Goal: Task Accomplishment & Management: Use online tool/utility

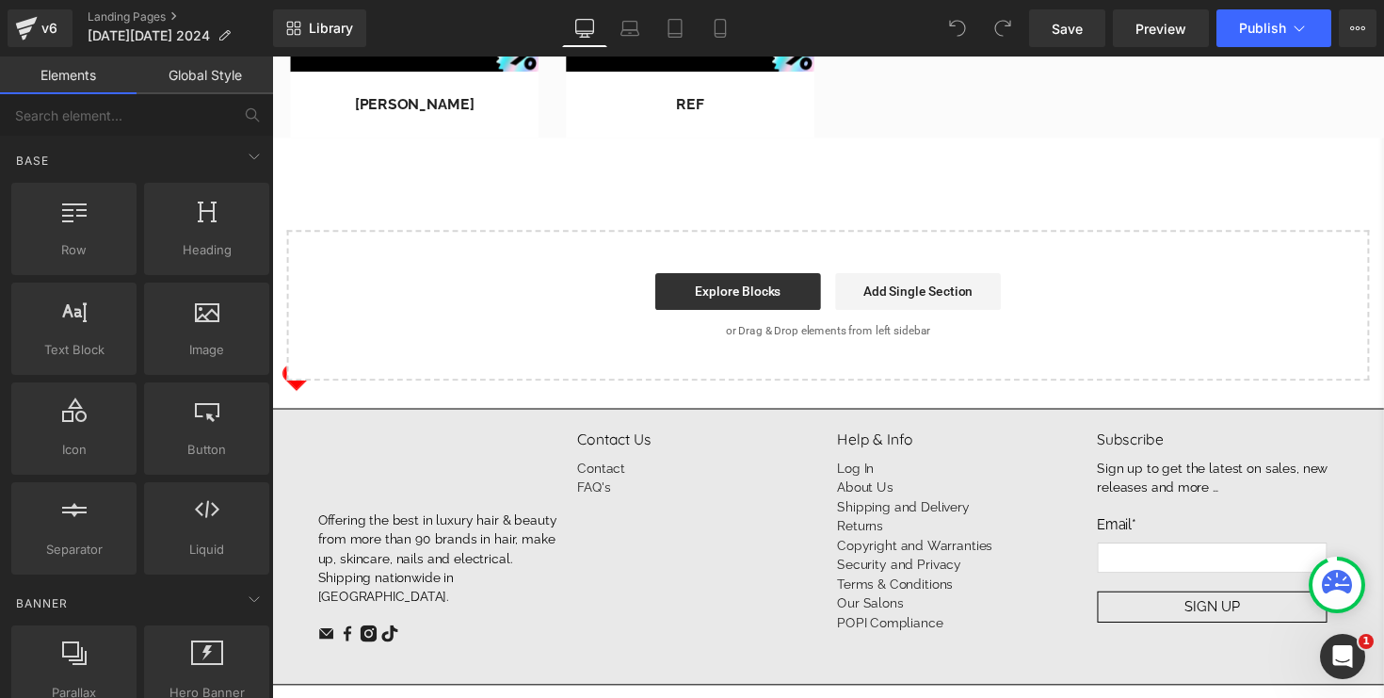
scroll to position [1920, 0]
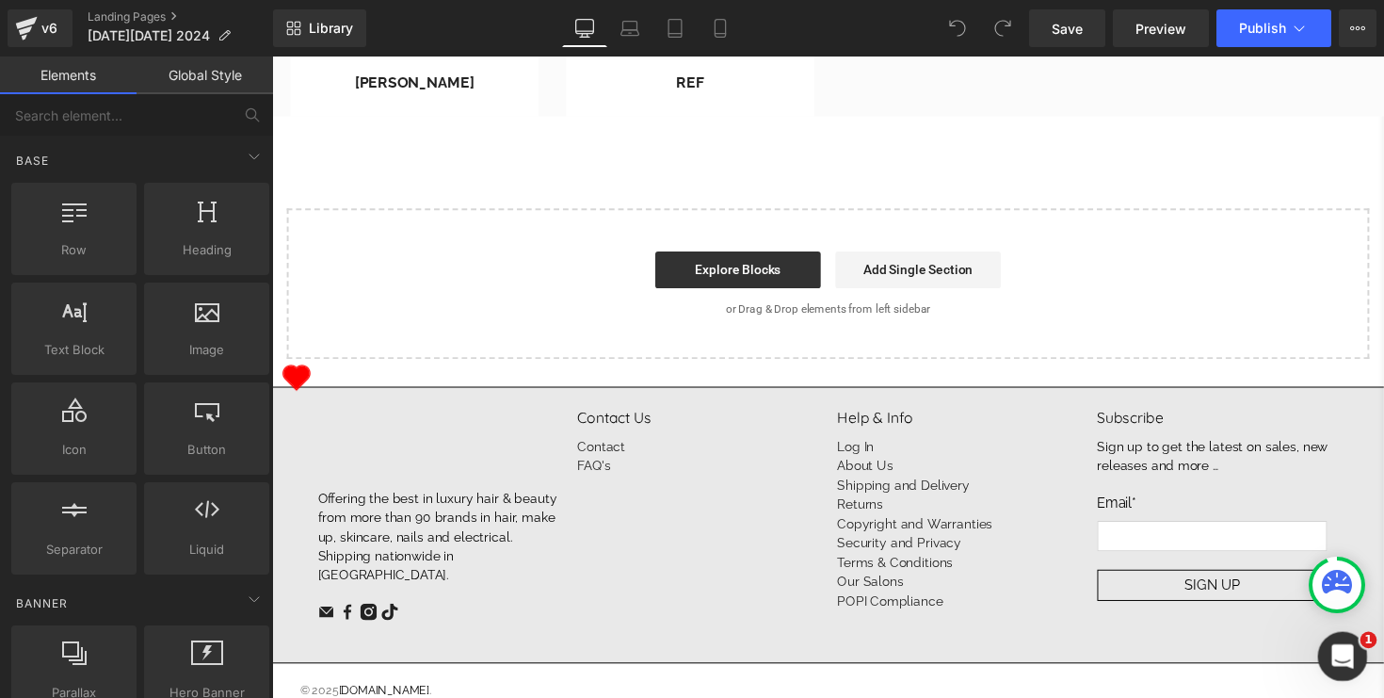
click at [1354, 655] on div "Open Intercom Messenger" at bounding box center [1340, 653] width 62 height 62
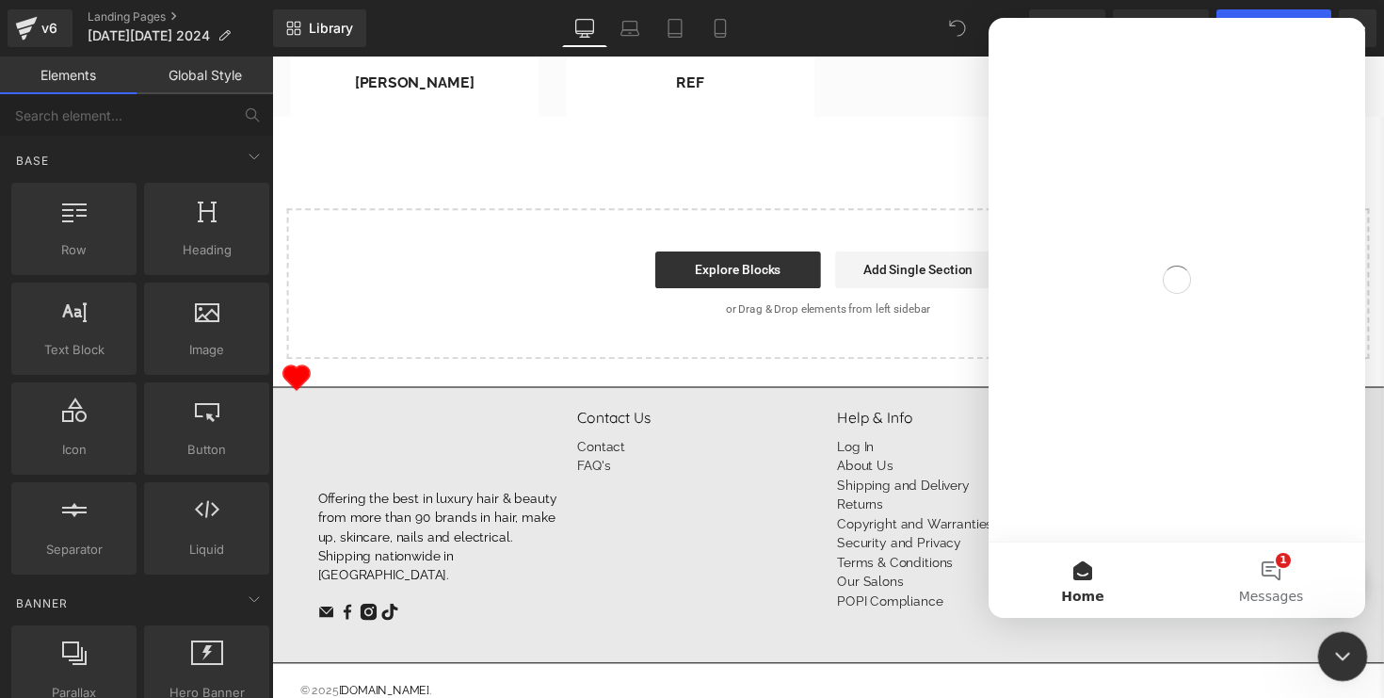
scroll to position [0, 0]
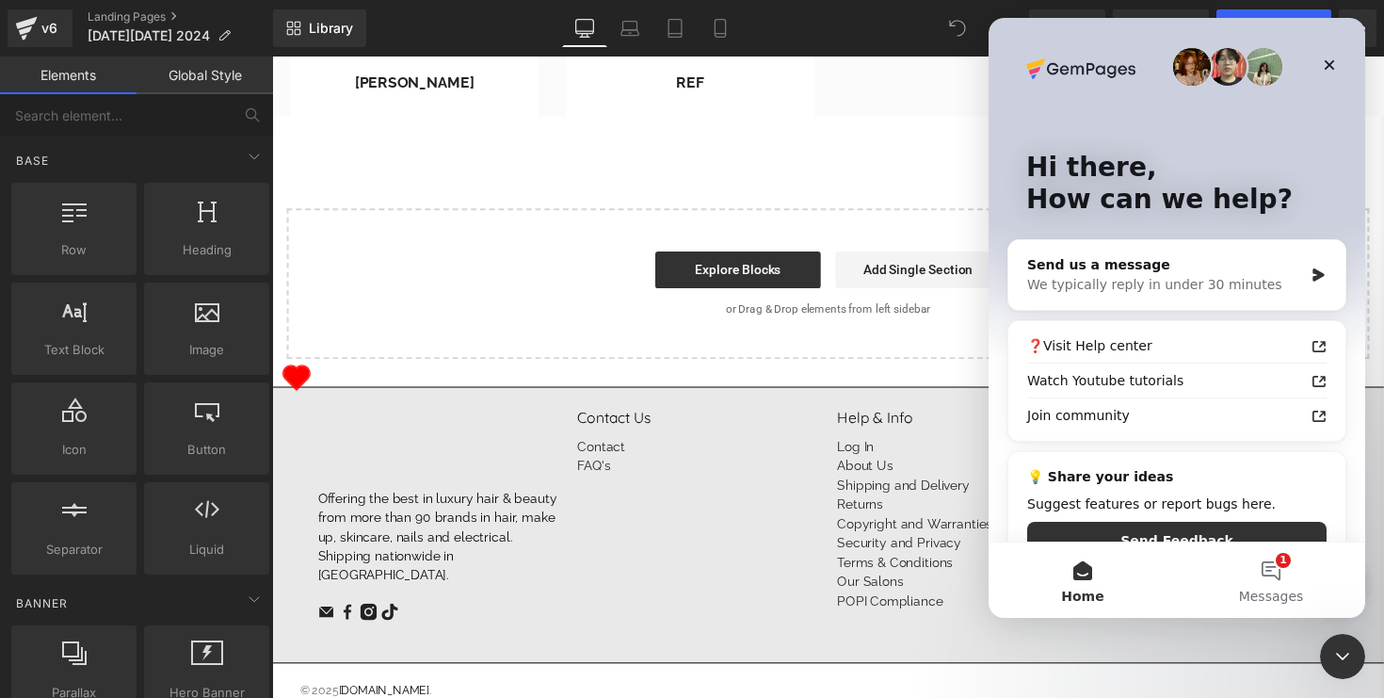
click at [1231, 638] on div at bounding box center [692, 320] width 1384 height 641
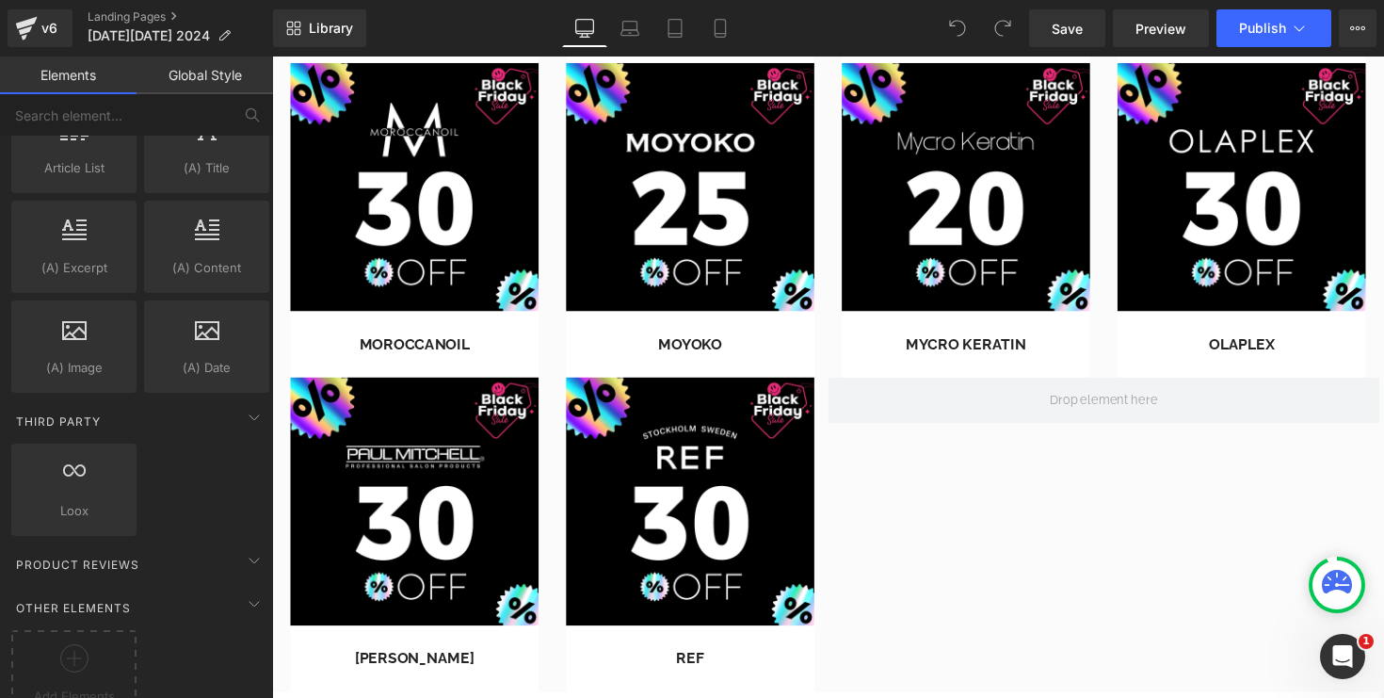
scroll to position [3392, 0]
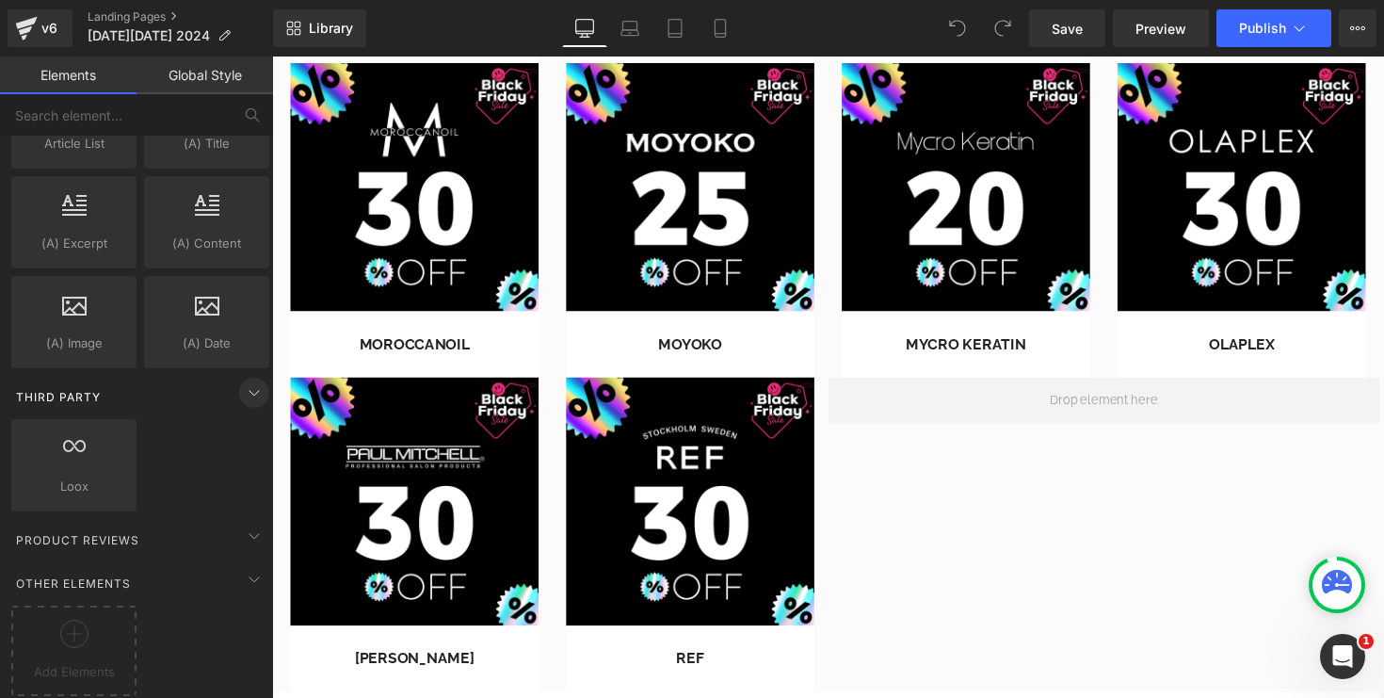
click at [249, 381] on icon at bounding box center [254, 392] width 23 height 23
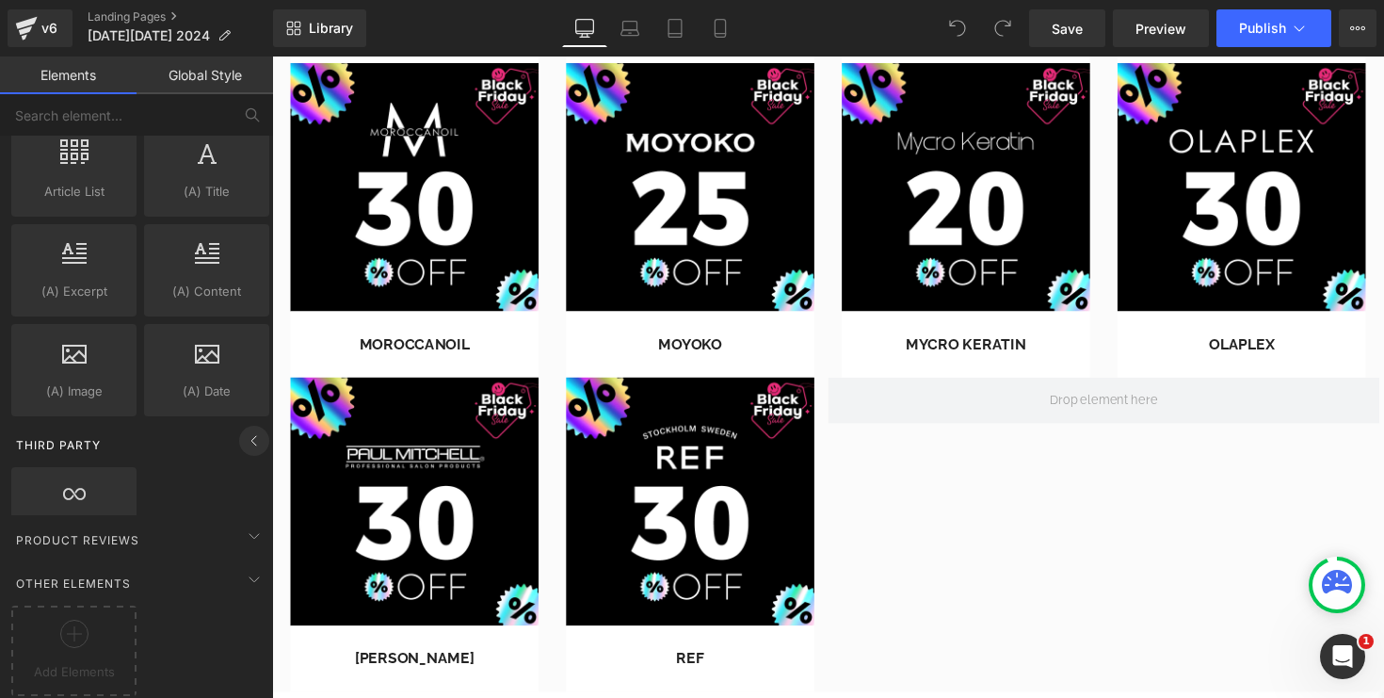
scroll to position [3292, 0]
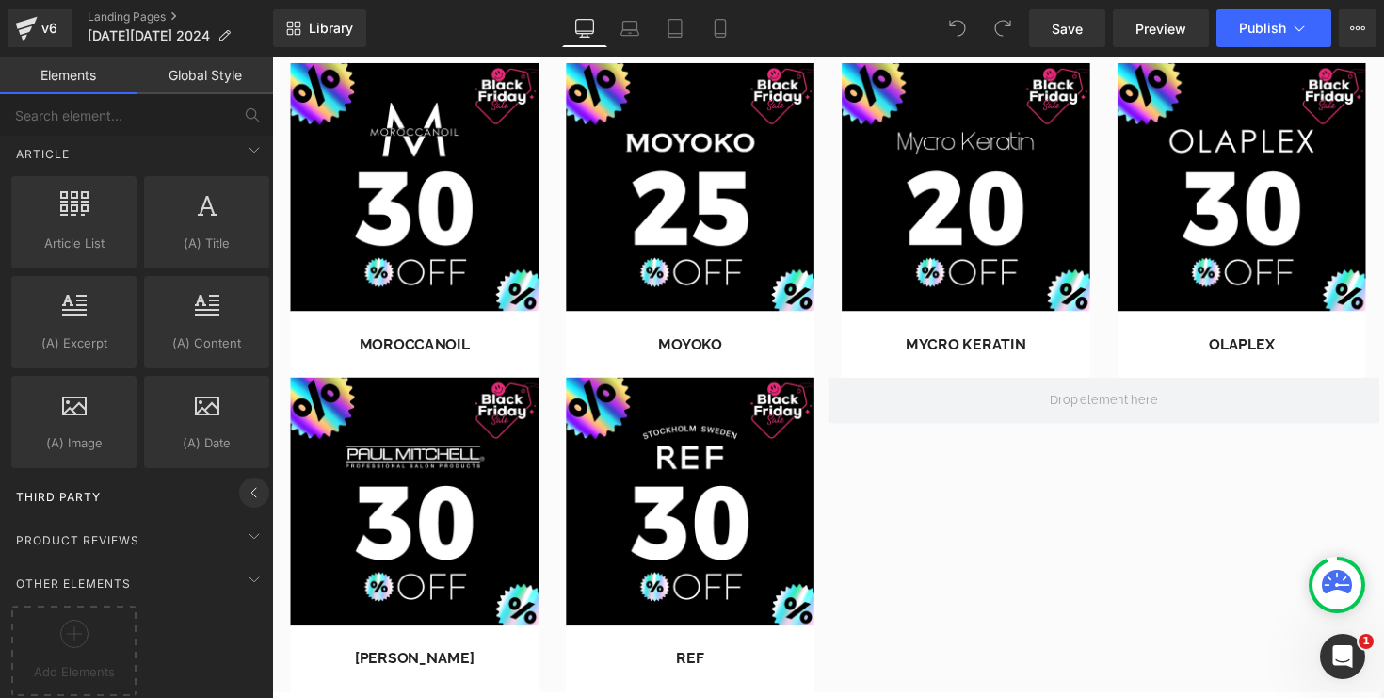
click at [249, 481] on icon at bounding box center [254, 492] width 23 height 23
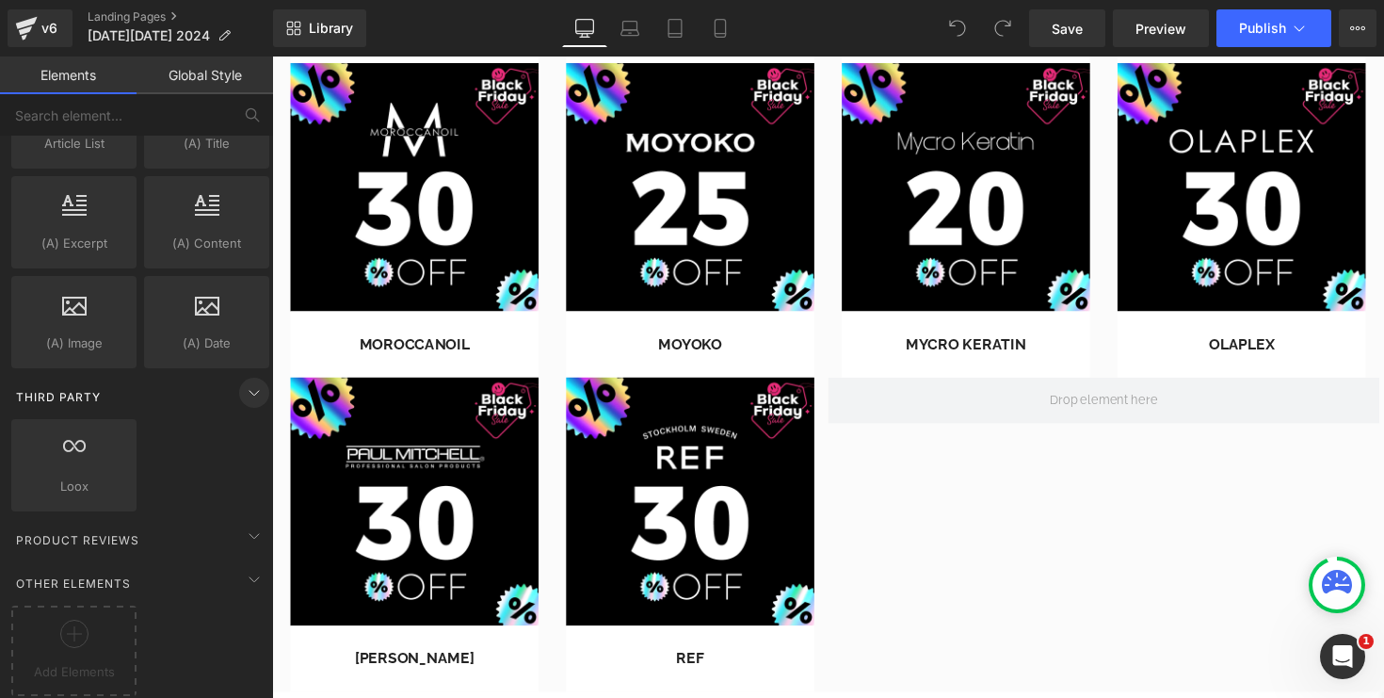
click at [249, 479] on div "Loox loox,reviews,app,star,badge,carousel" at bounding box center [140, 465] width 265 height 100
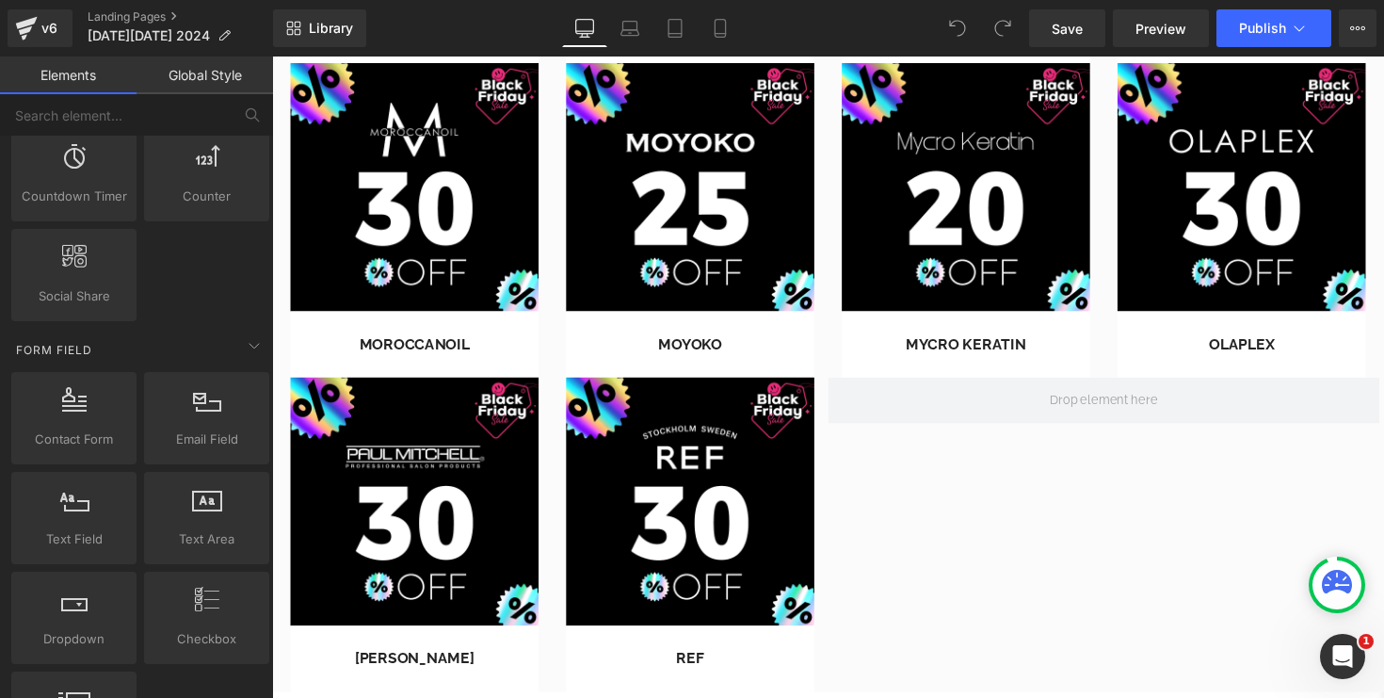
scroll to position [2277, 0]
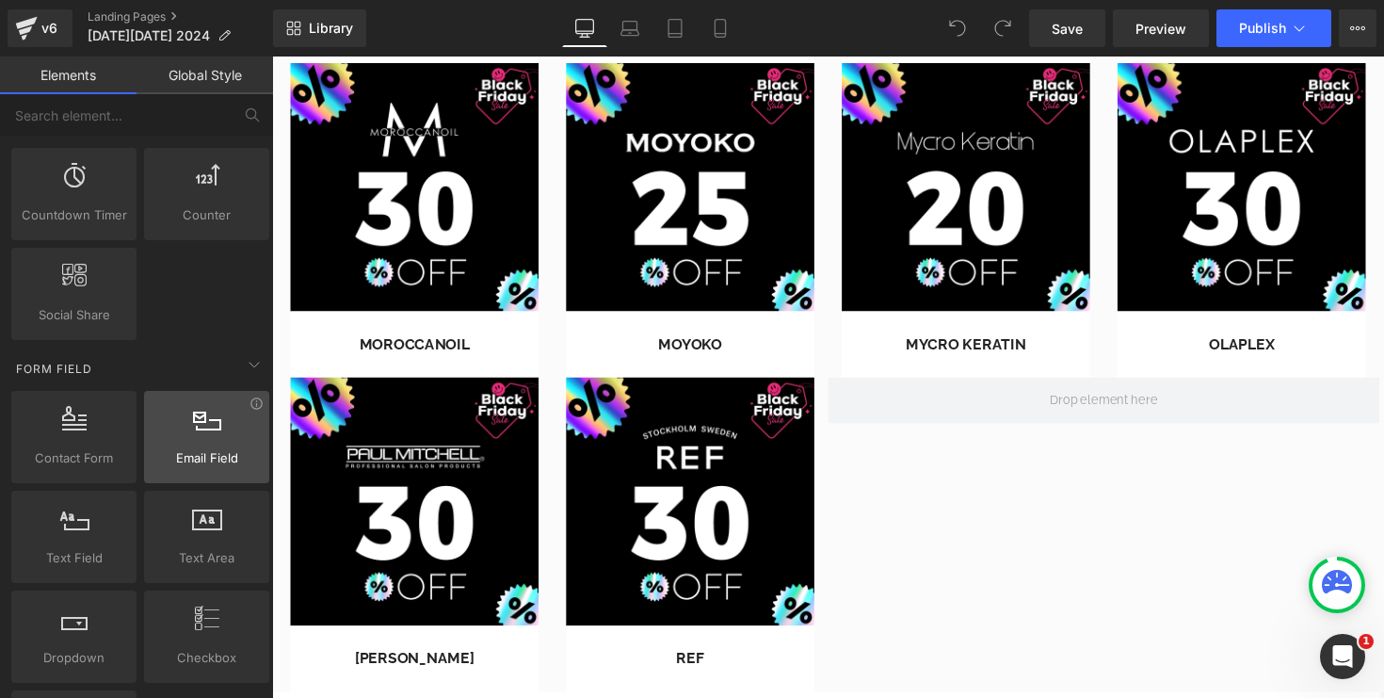
click at [217, 442] on div at bounding box center [207, 427] width 114 height 42
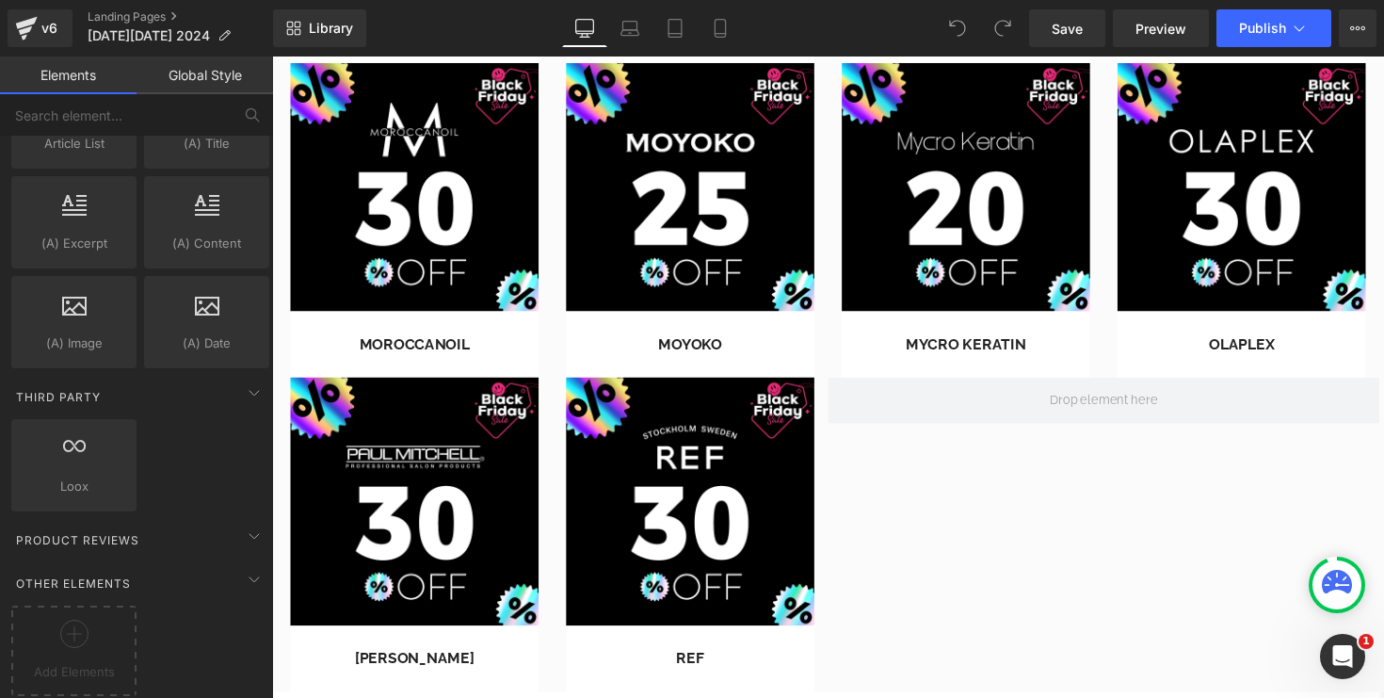
scroll to position [3392, 0]
click at [77, 630] on icon at bounding box center [74, 633] width 28 height 28
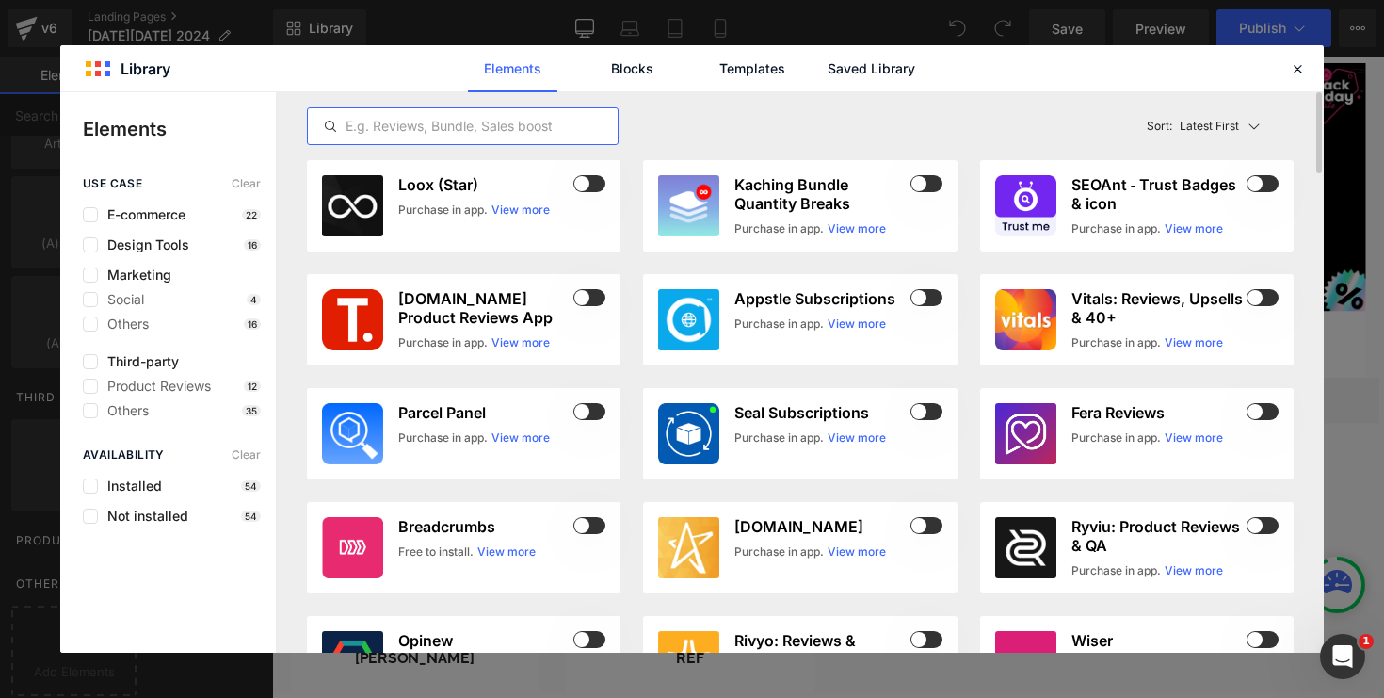
click at [436, 122] on input "text" at bounding box center [463, 126] width 310 height 23
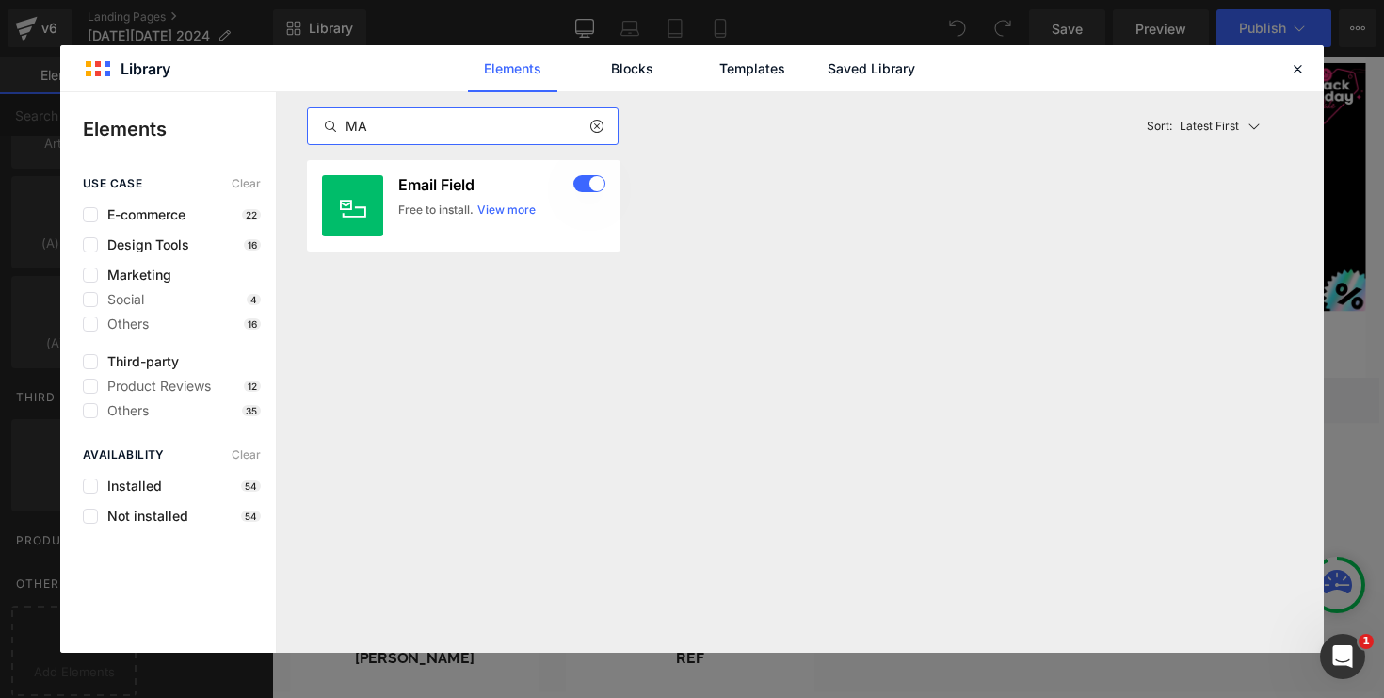
type input "M"
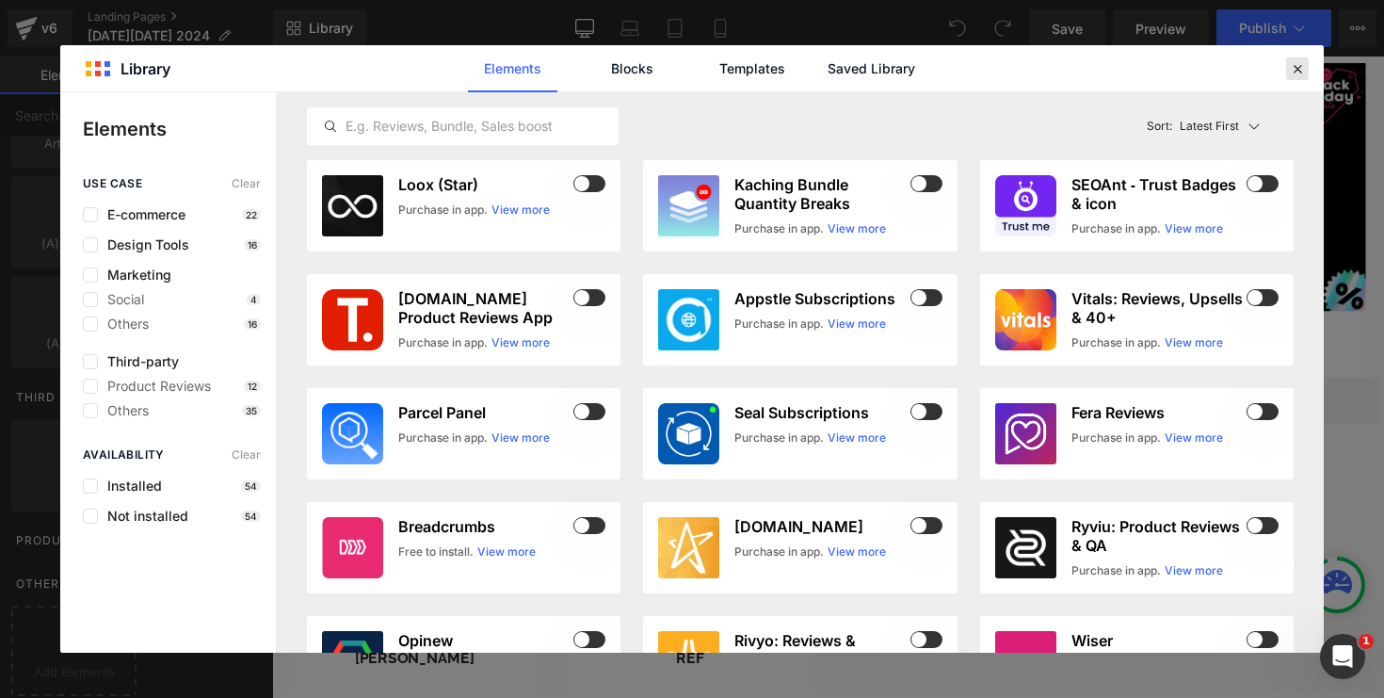
click at [1301, 63] on icon at bounding box center [1297, 68] width 17 height 17
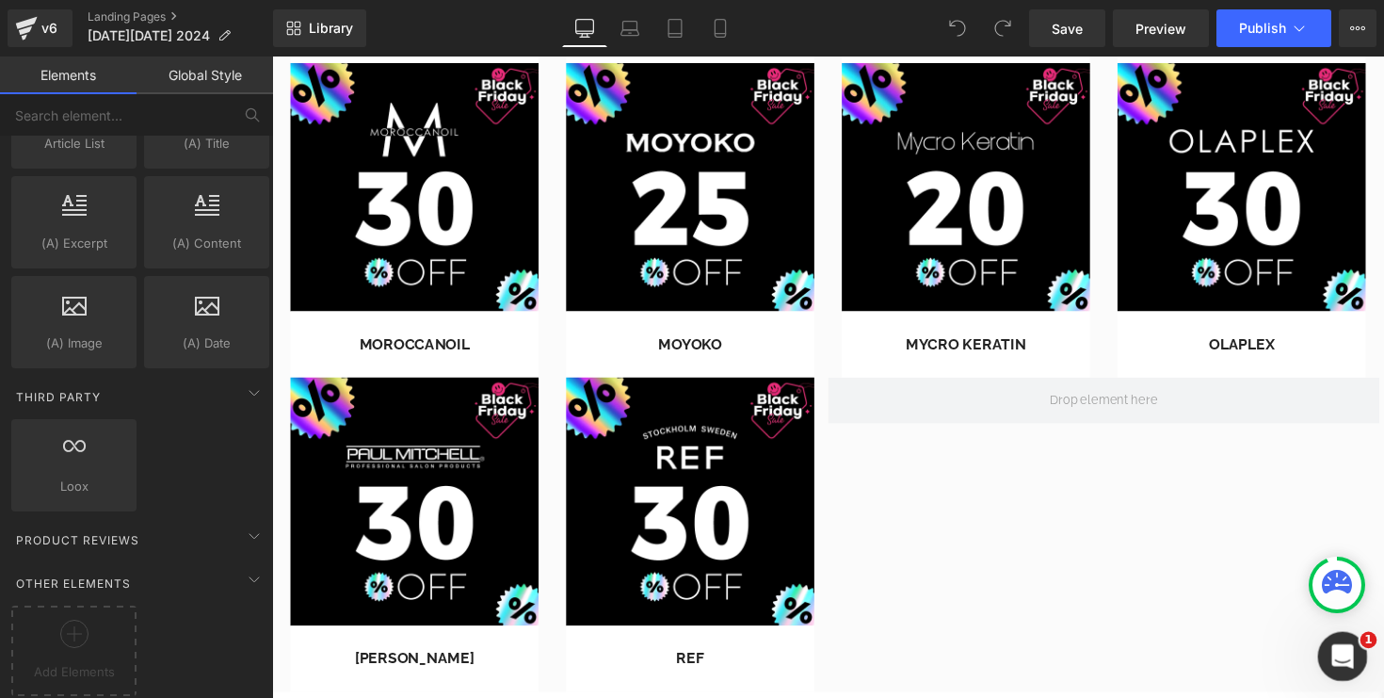
click at [1350, 662] on div "Open Intercom Messenger" at bounding box center [1340, 653] width 62 height 62
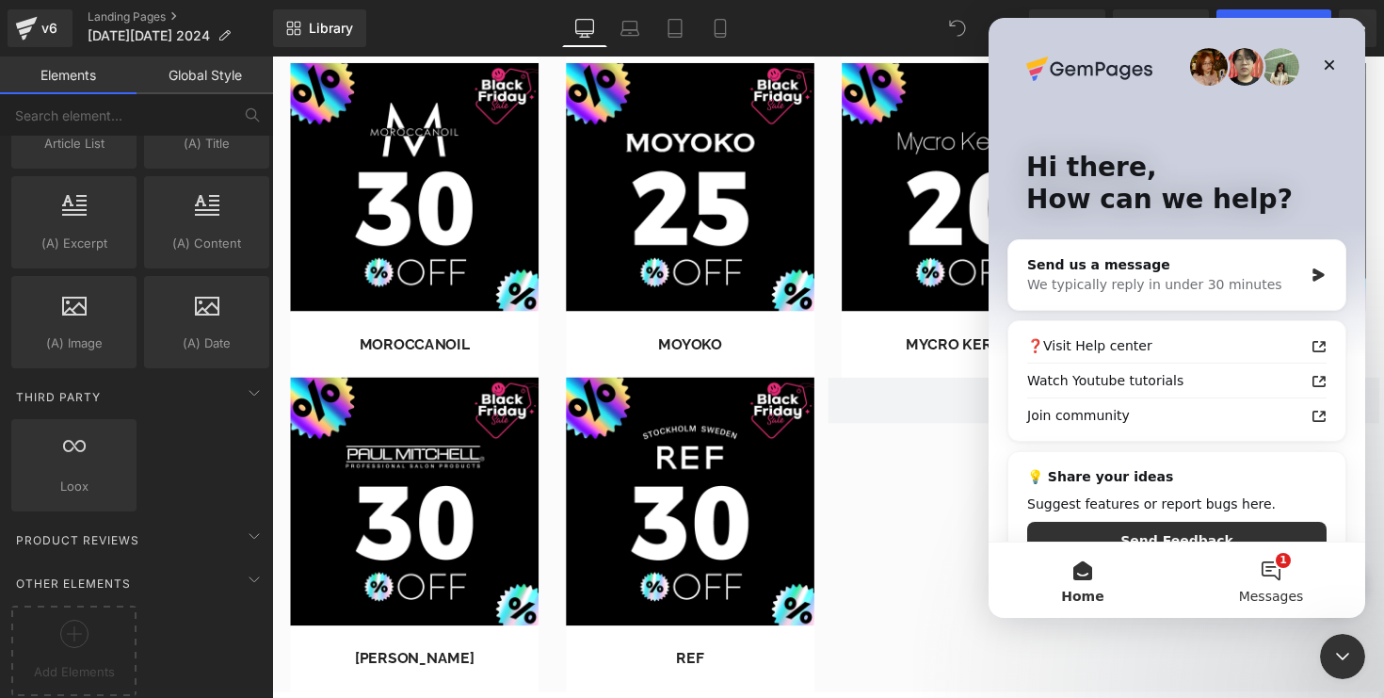
click at [1288, 579] on button "1 Messages" at bounding box center [1271, 579] width 188 height 75
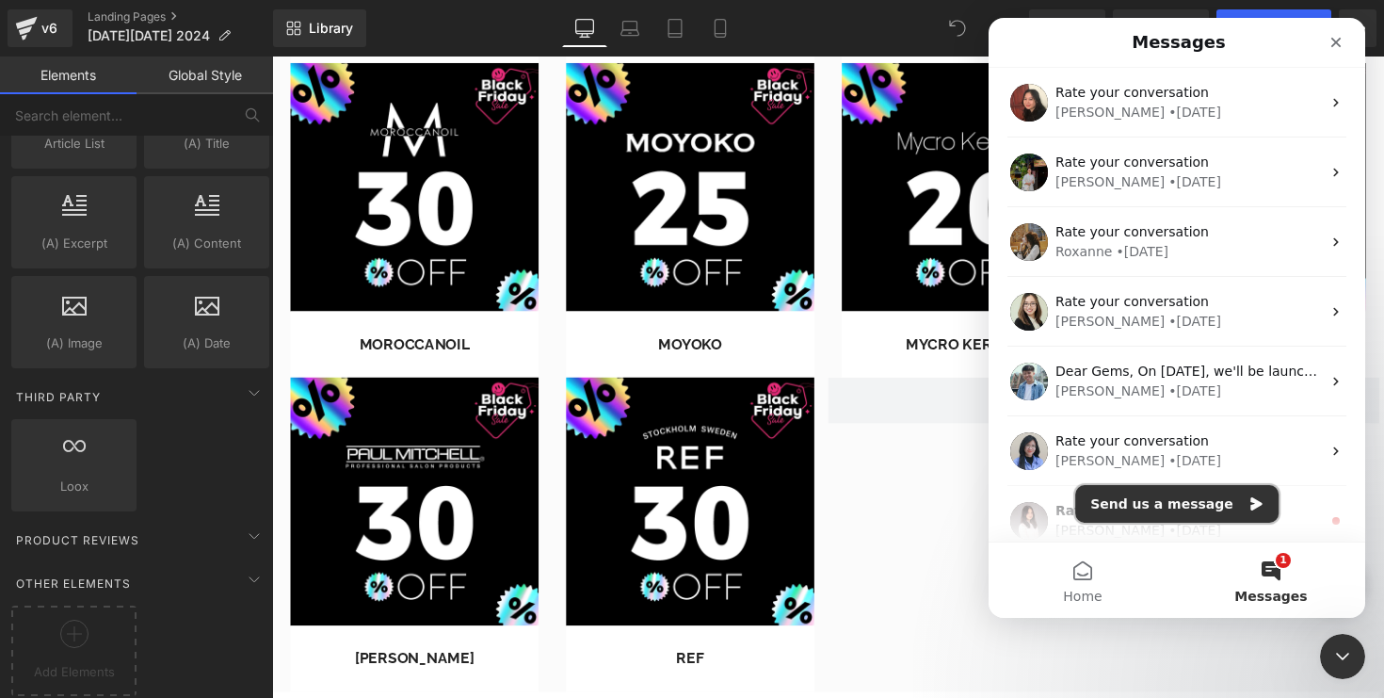
click at [1180, 506] on button "Send us a message" at bounding box center [1176, 504] width 203 height 38
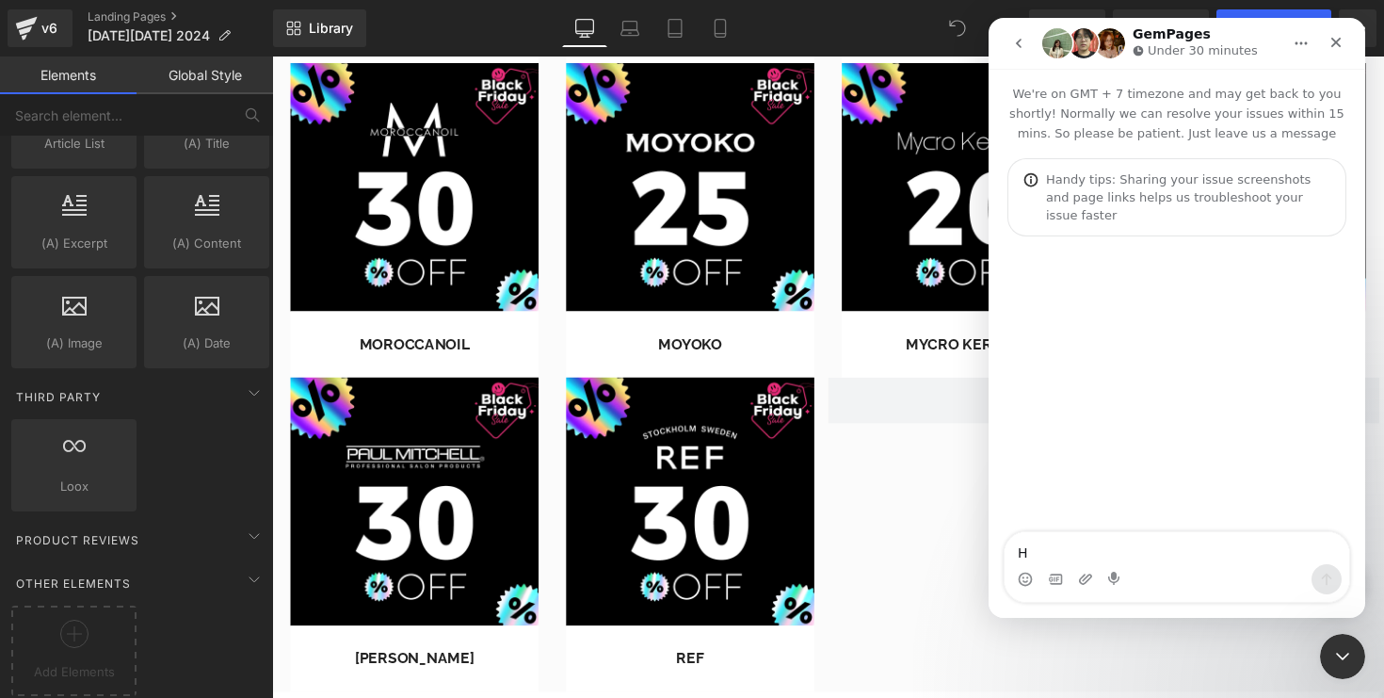
type textarea "HI"
type textarea "DO YOU"
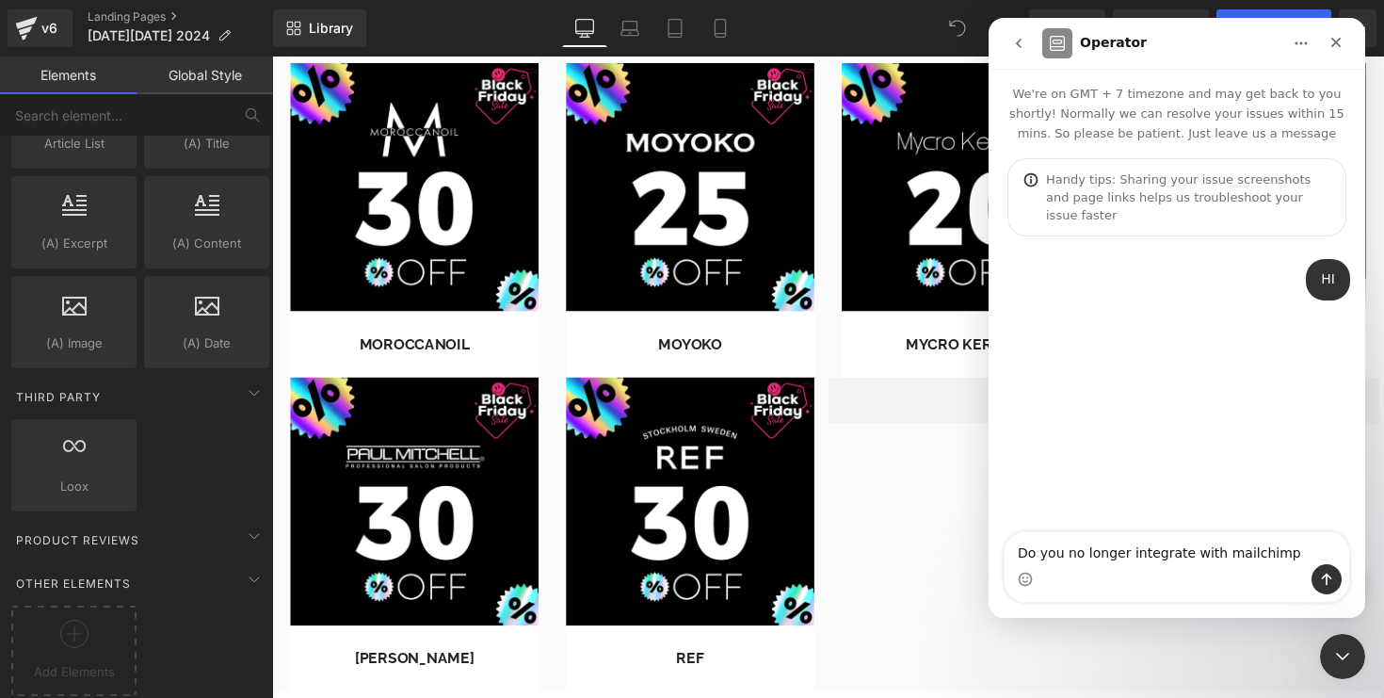
type textarea "Do you no longer integrate with mailchimp?"
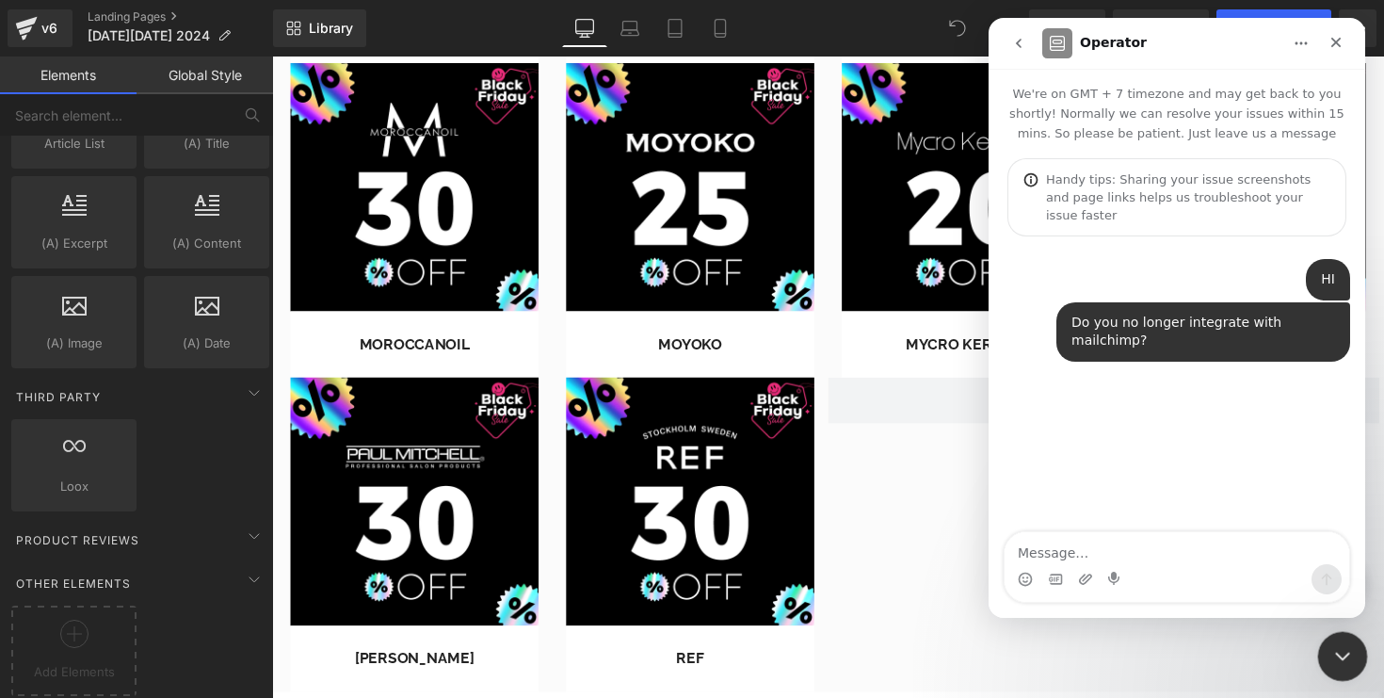
click at [1340, 662] on icon "Close Intercom Messenger" at bounding box center [1339, 653] width 23 height 23
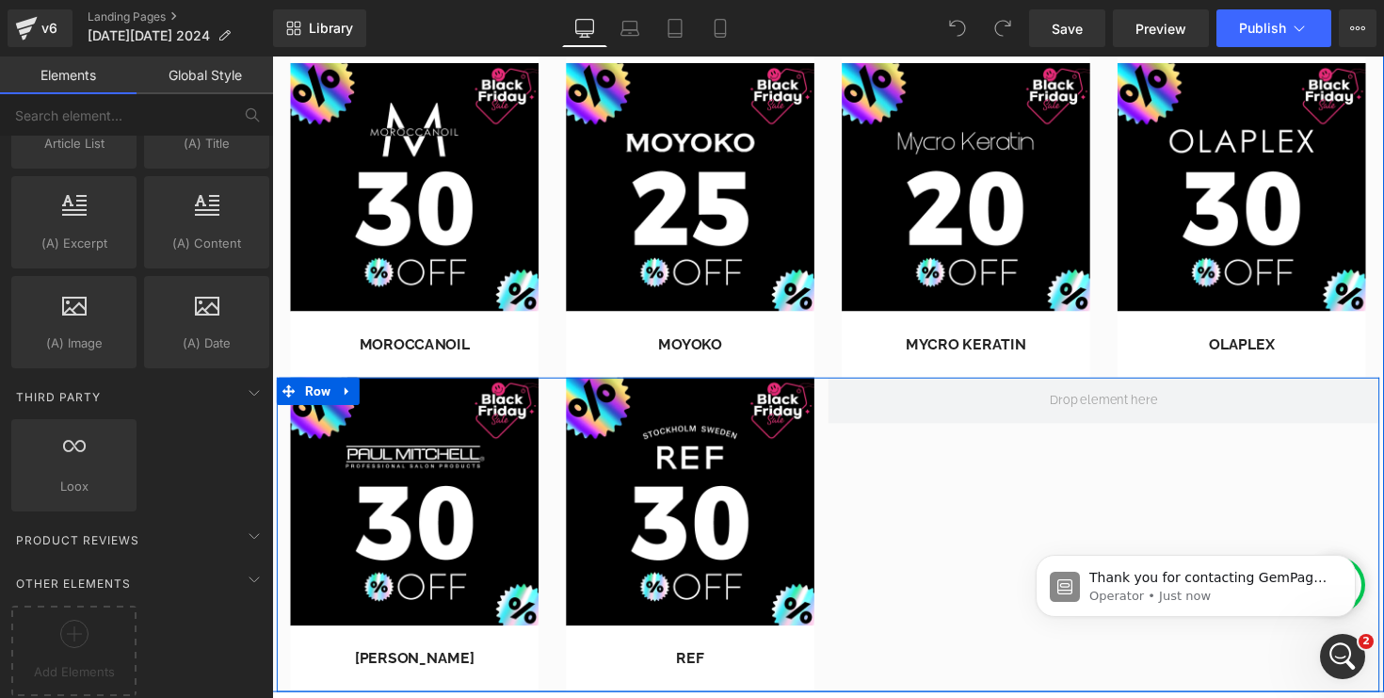
scroll to position [0, 0]
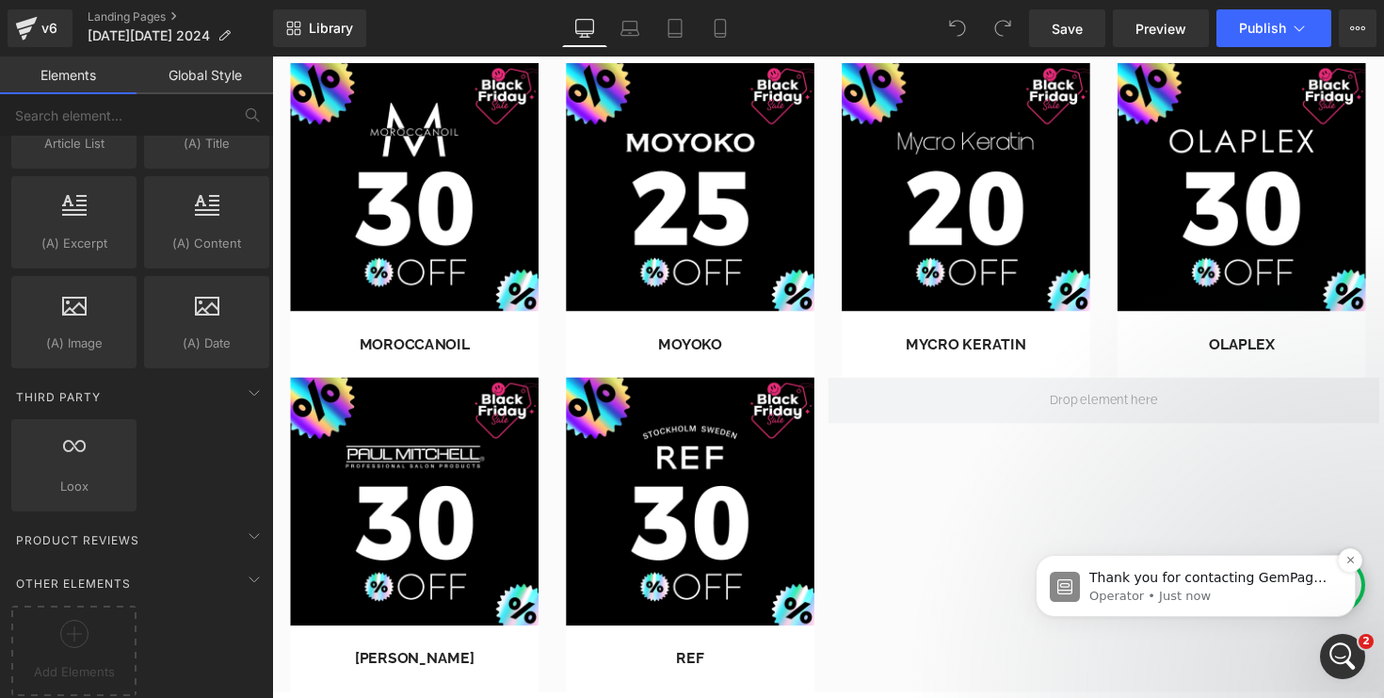
click at [1108, 591] on p "Operator • Just now" at bounding box center [1210, 595] width 243 height 17
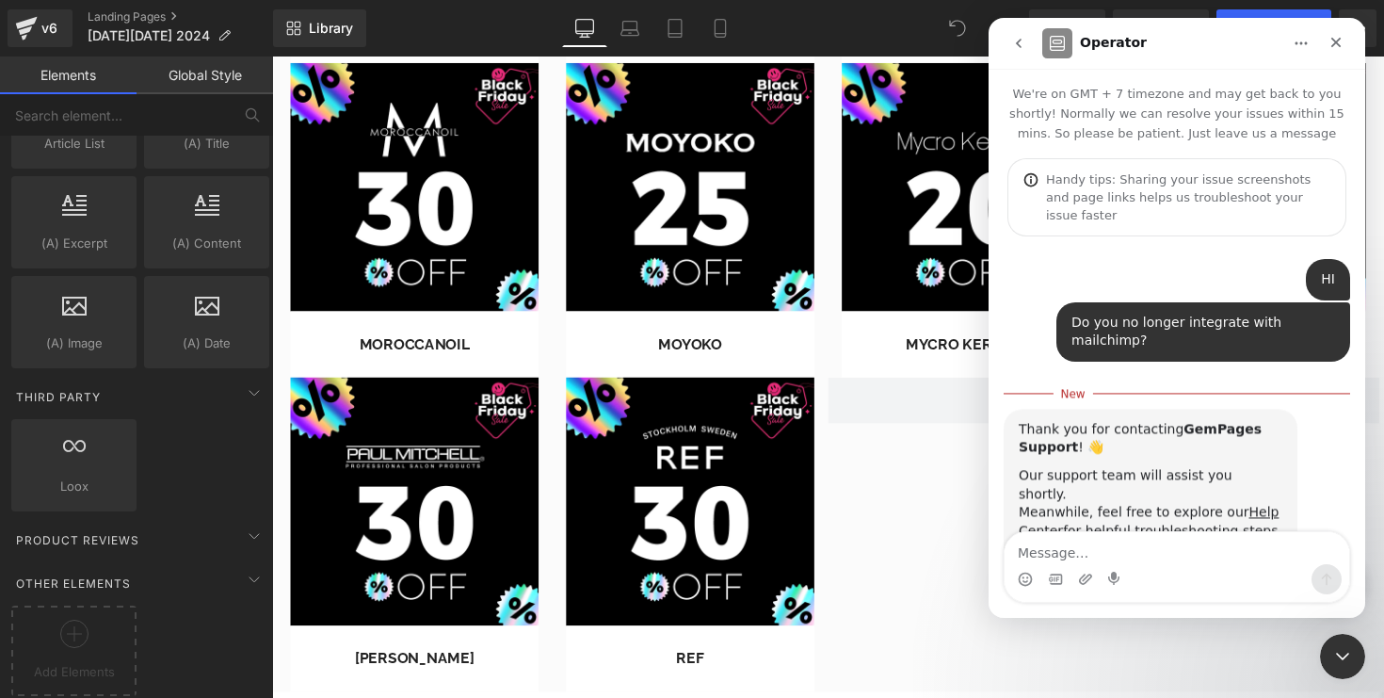
scroll to position [3, 0]
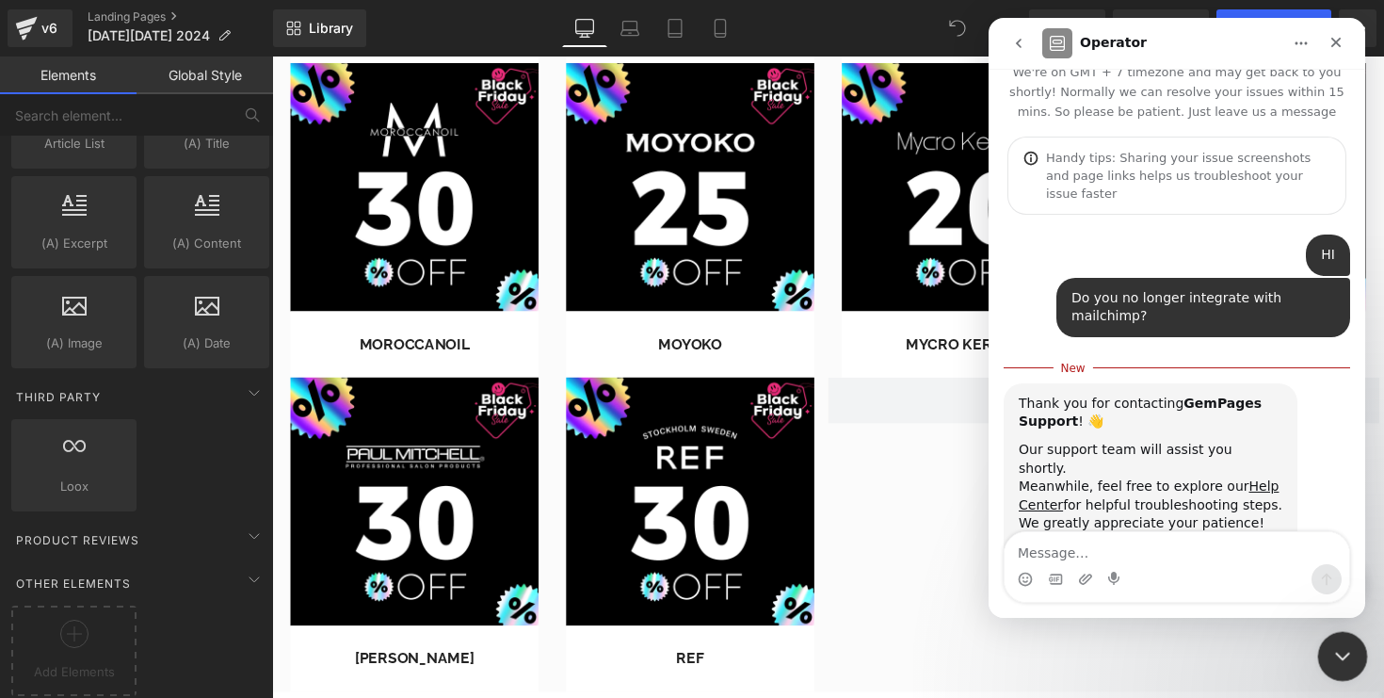
click at [1347, 651] on icon "Close Intercom Messenger" at bounding box center [1339, 653] width 23 height 23
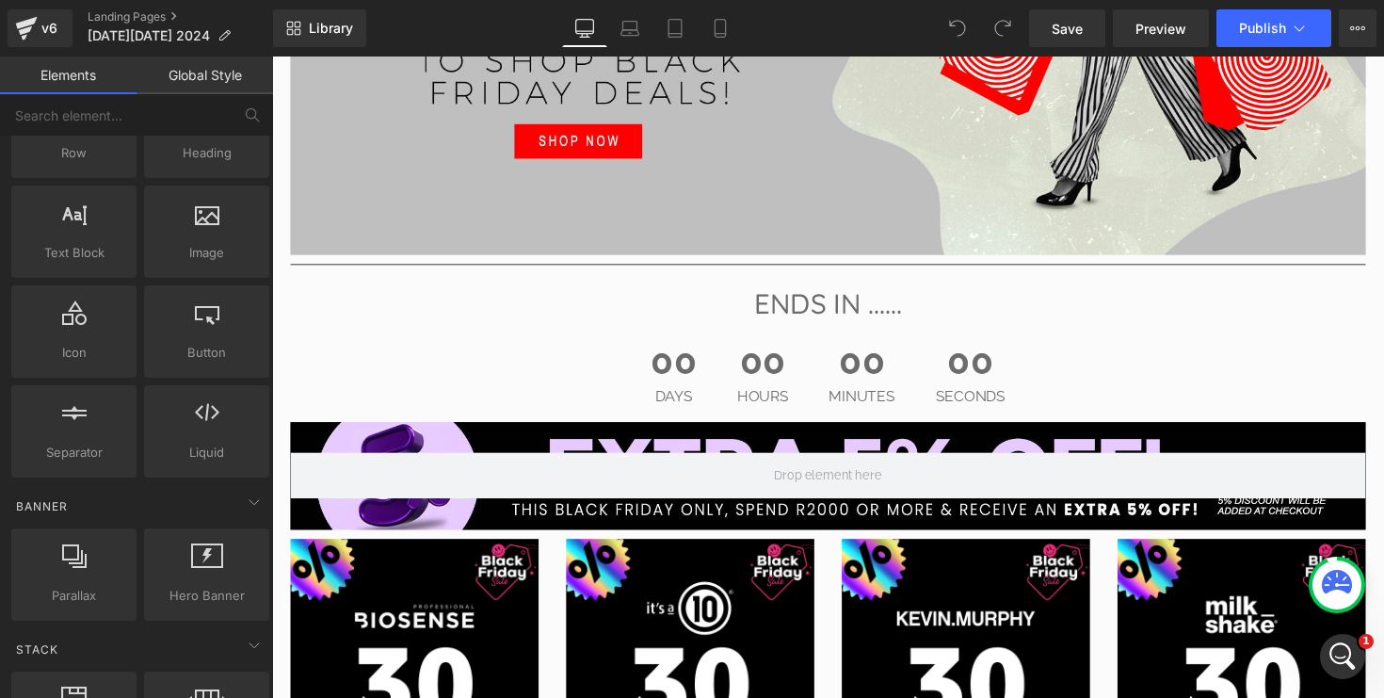
scroll to position [0, 0]
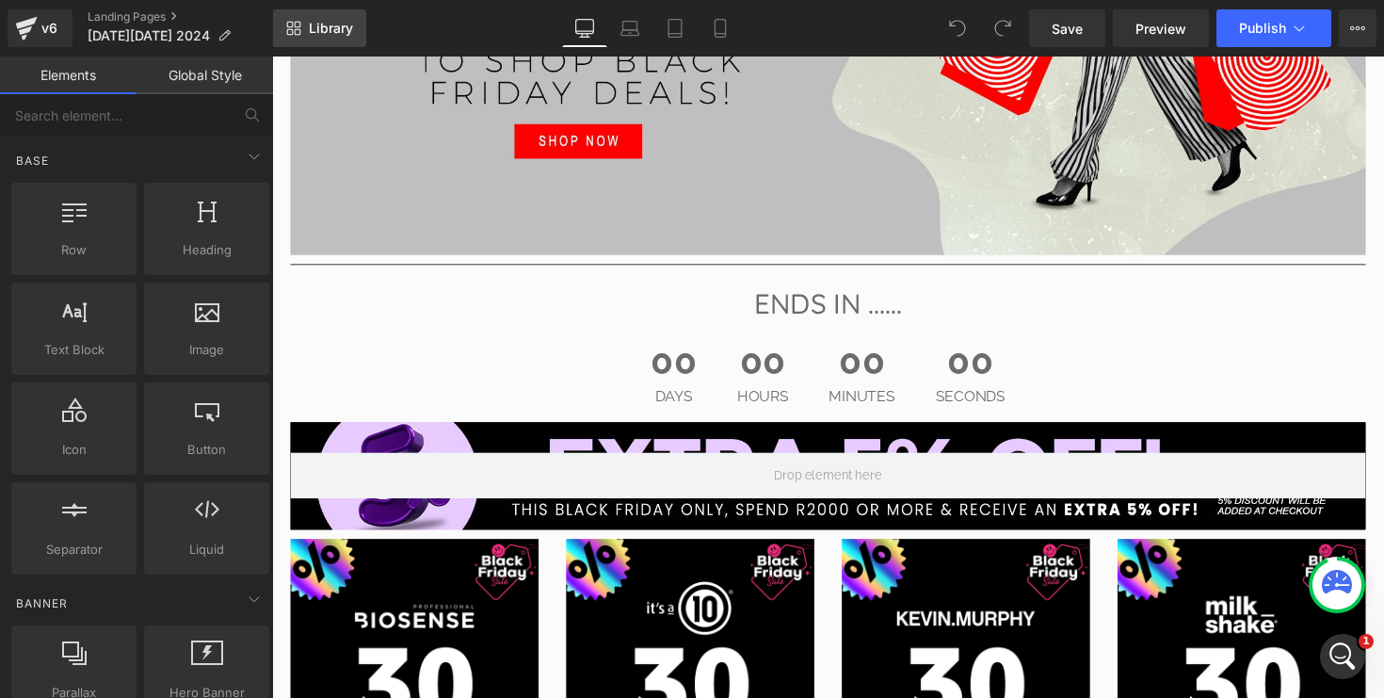
click at [326, 33] on span "Library" at bounding box center [331, 28] width 44 height 17
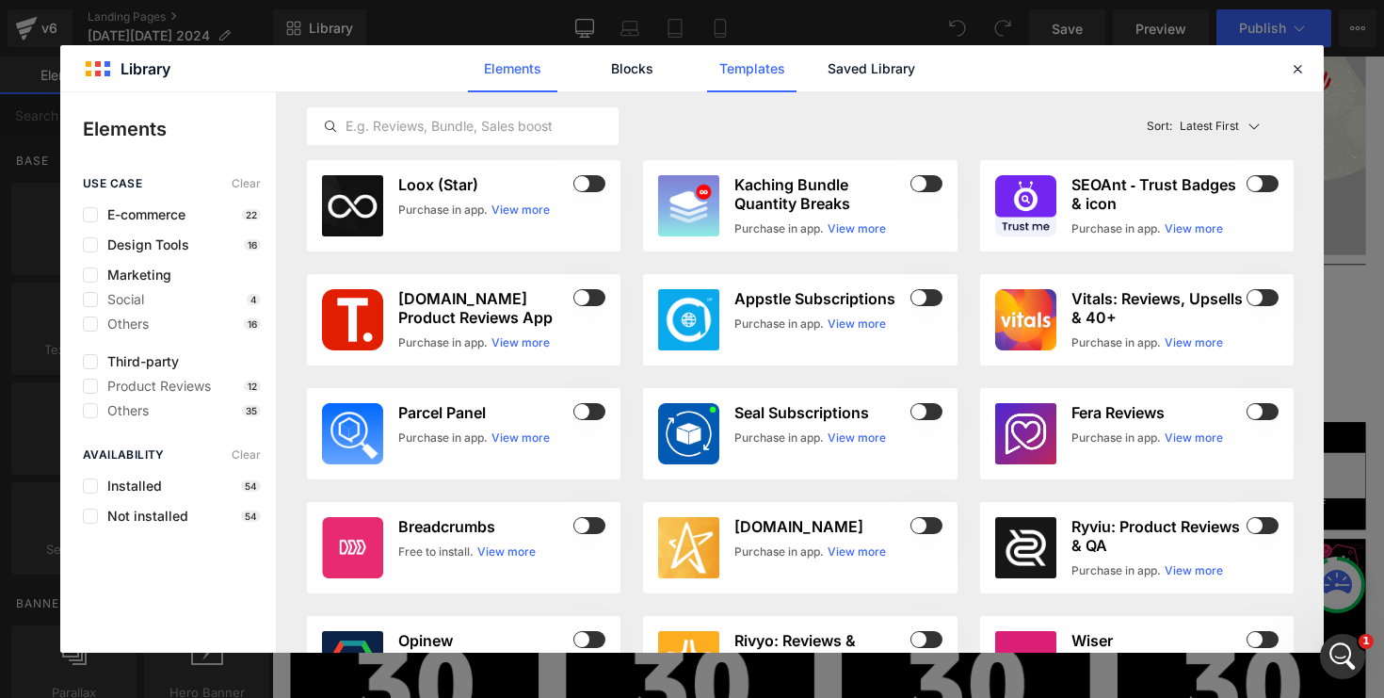
click at [772, 71] on link "Templates" at bounding box center [751, 68] width 89 height 47
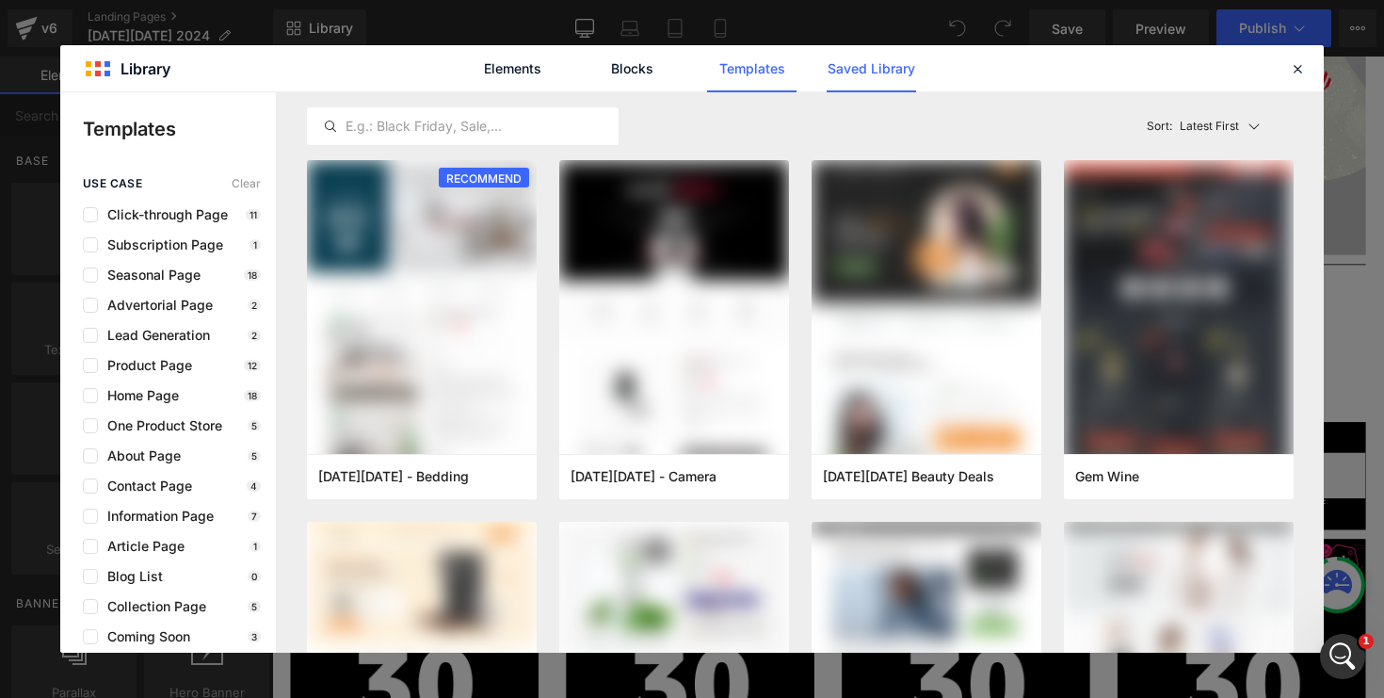
click at [901, 71] on link "Saved Library" at bounding box center [871, 68] width 89 height 47
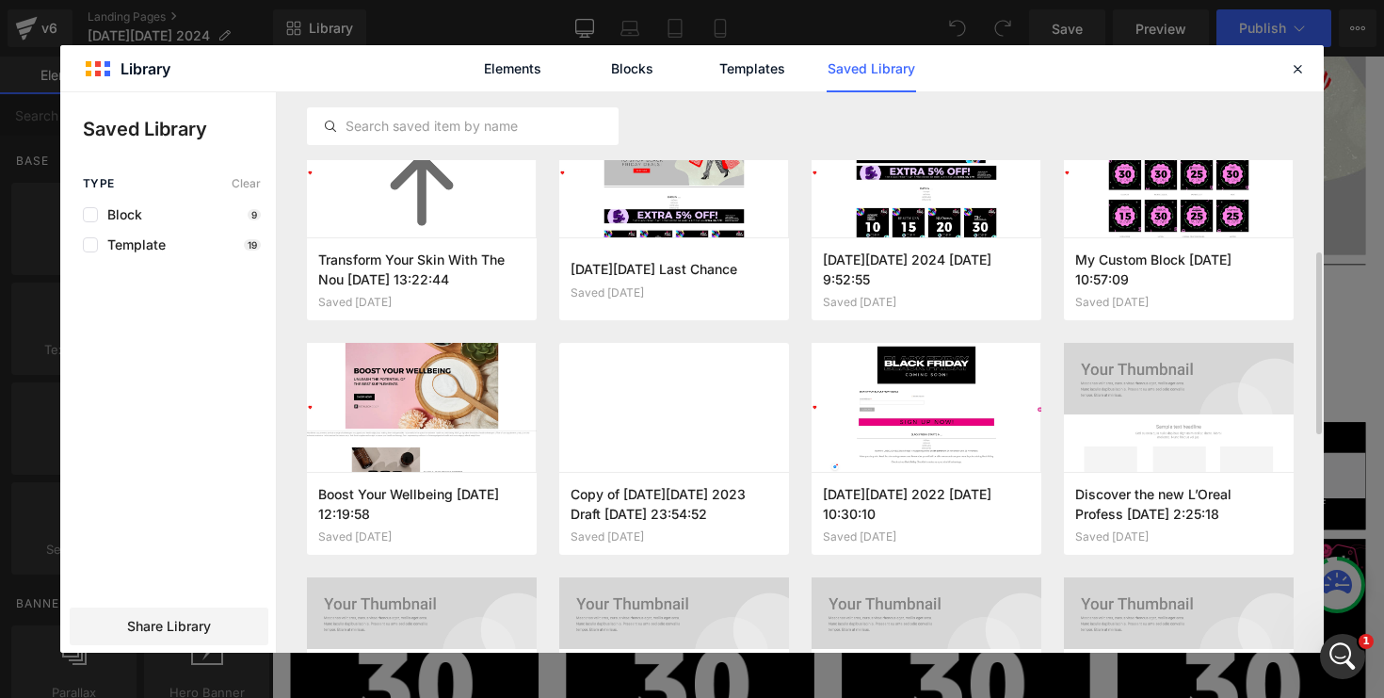
scroll to position [533, 0]
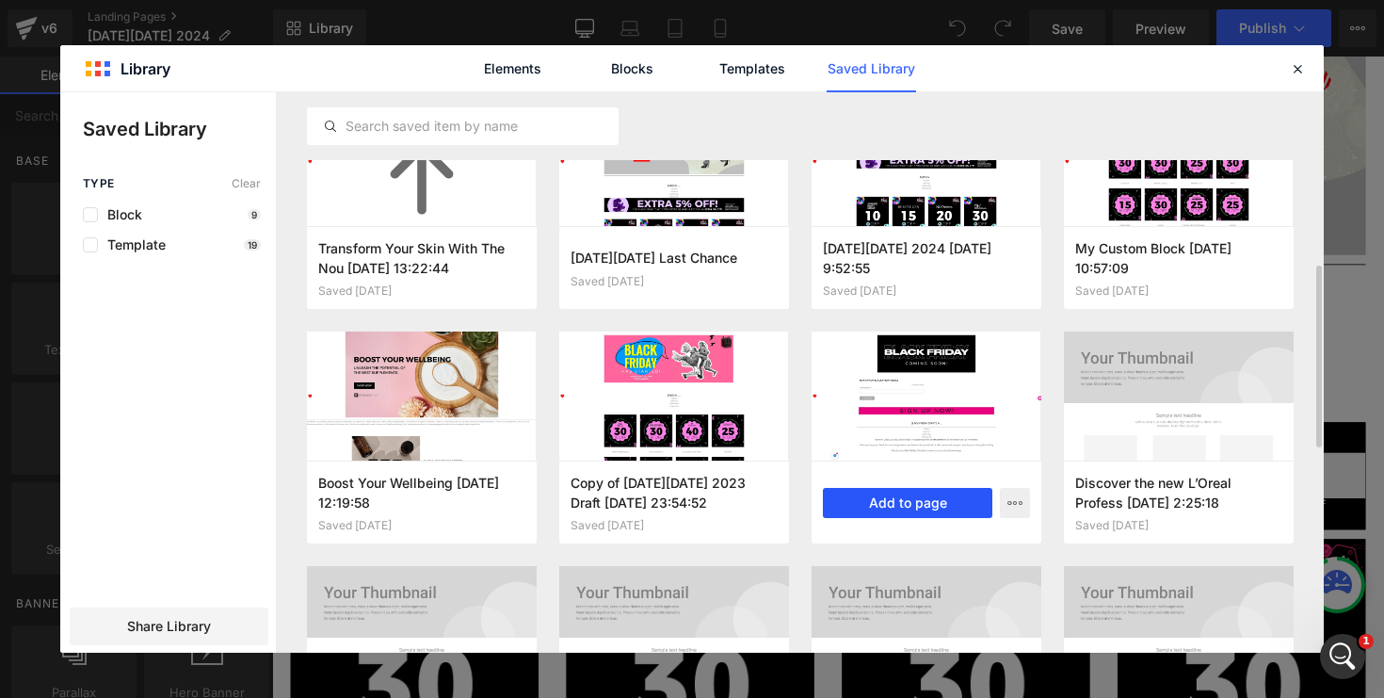
click at [917, 504] on button "Add to page" at bounding box center [907, 503] width 169 height 30
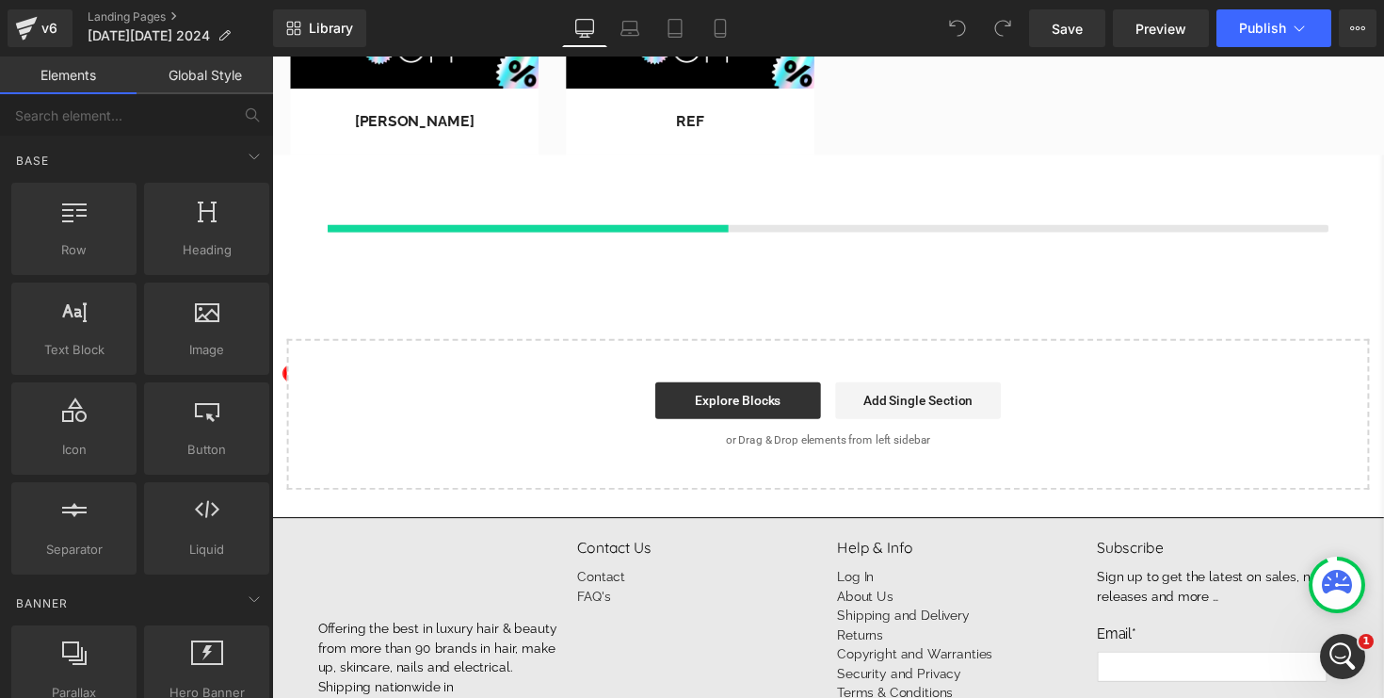
scroll to position [1887, 0]
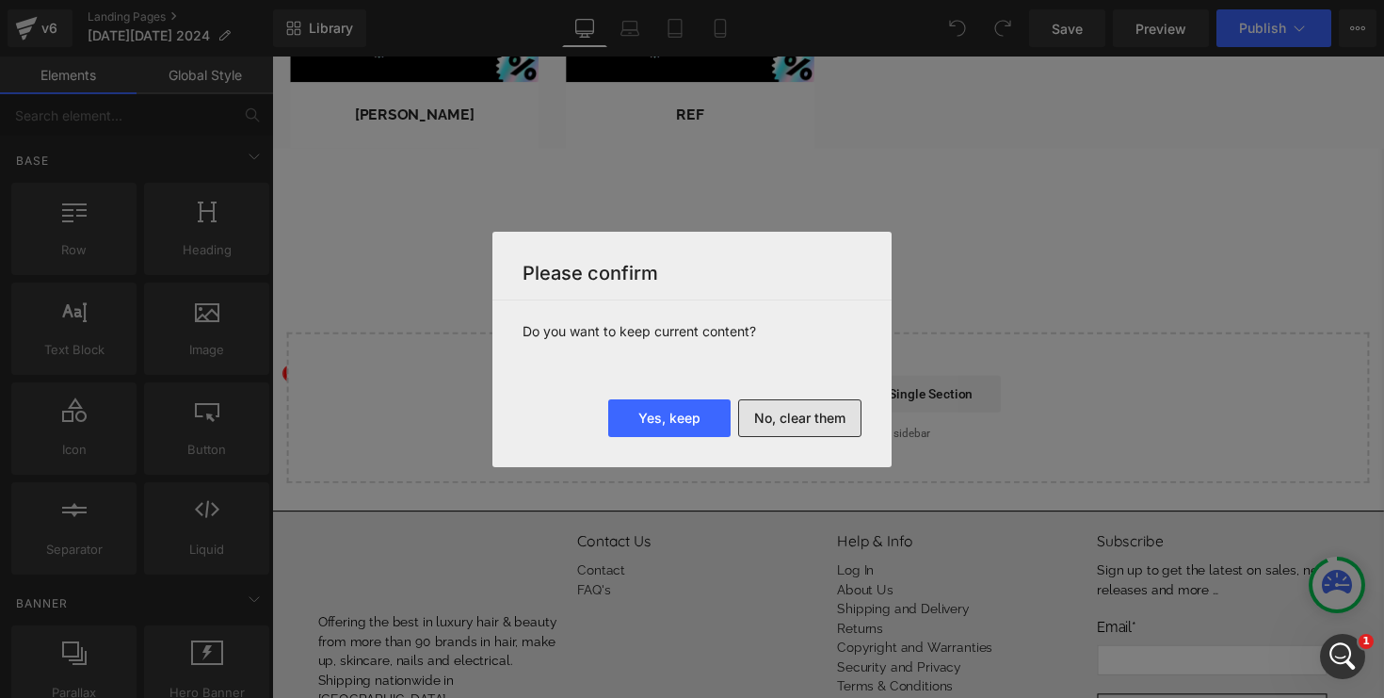
click at [796, 421] on button "No, clear them" at bounding box center [799, 418] width 123 height 38
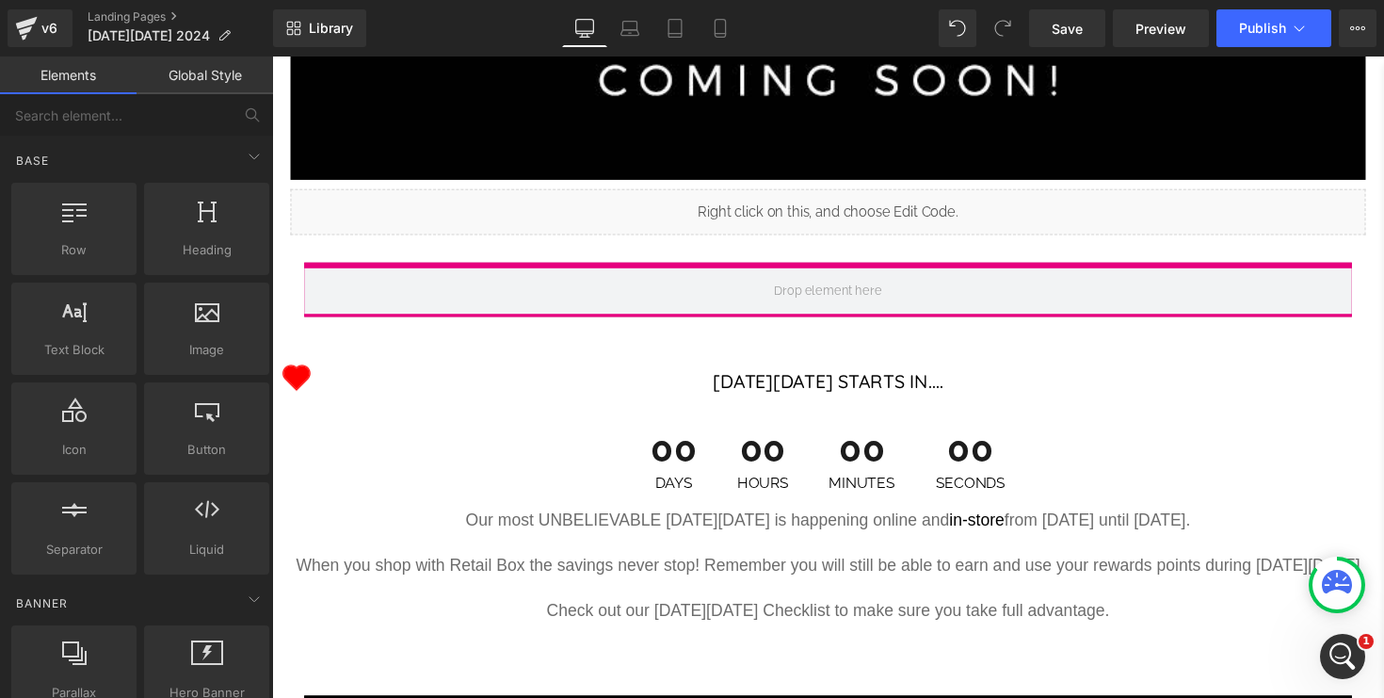
scroll to position [470, 0]
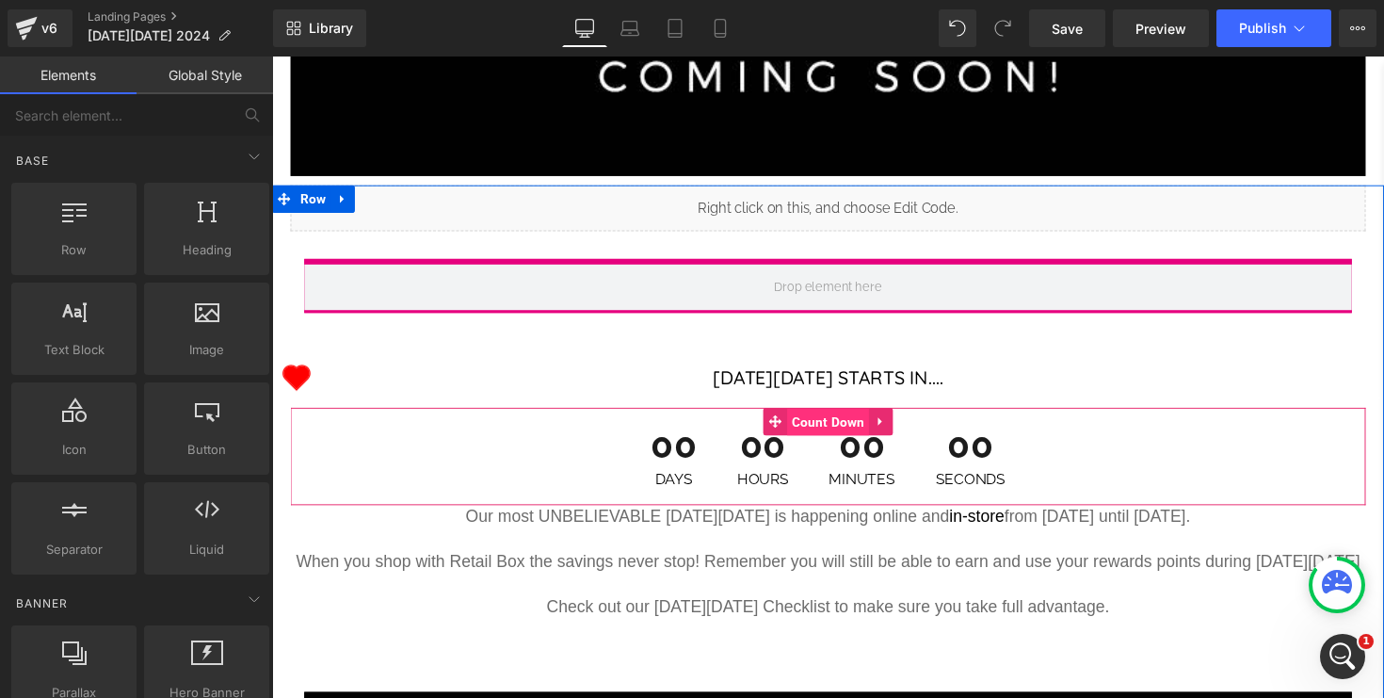
click at [840, 436] on span "Count Down" at bounding box center [842, 431] width 84 height 28
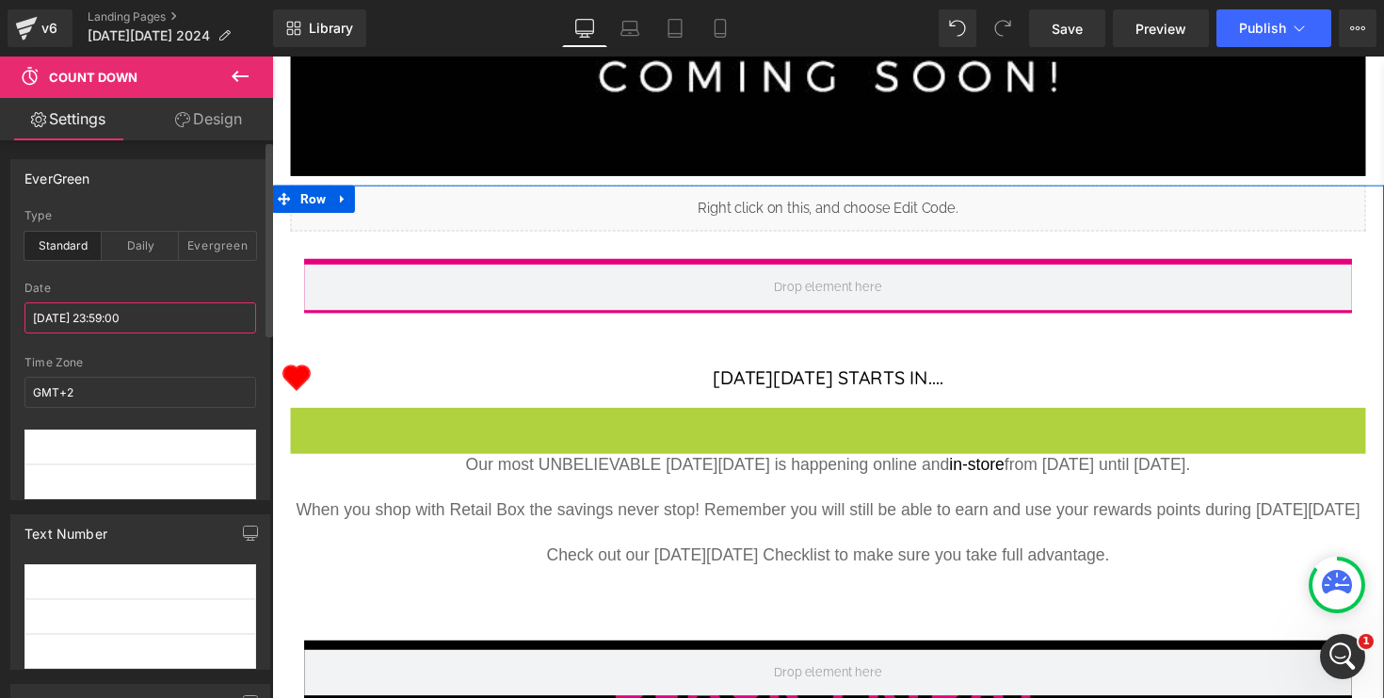
click at [166, 326] on input "[DATE] 23:59:00" at bounding box center [140, 317] width 232 height 31
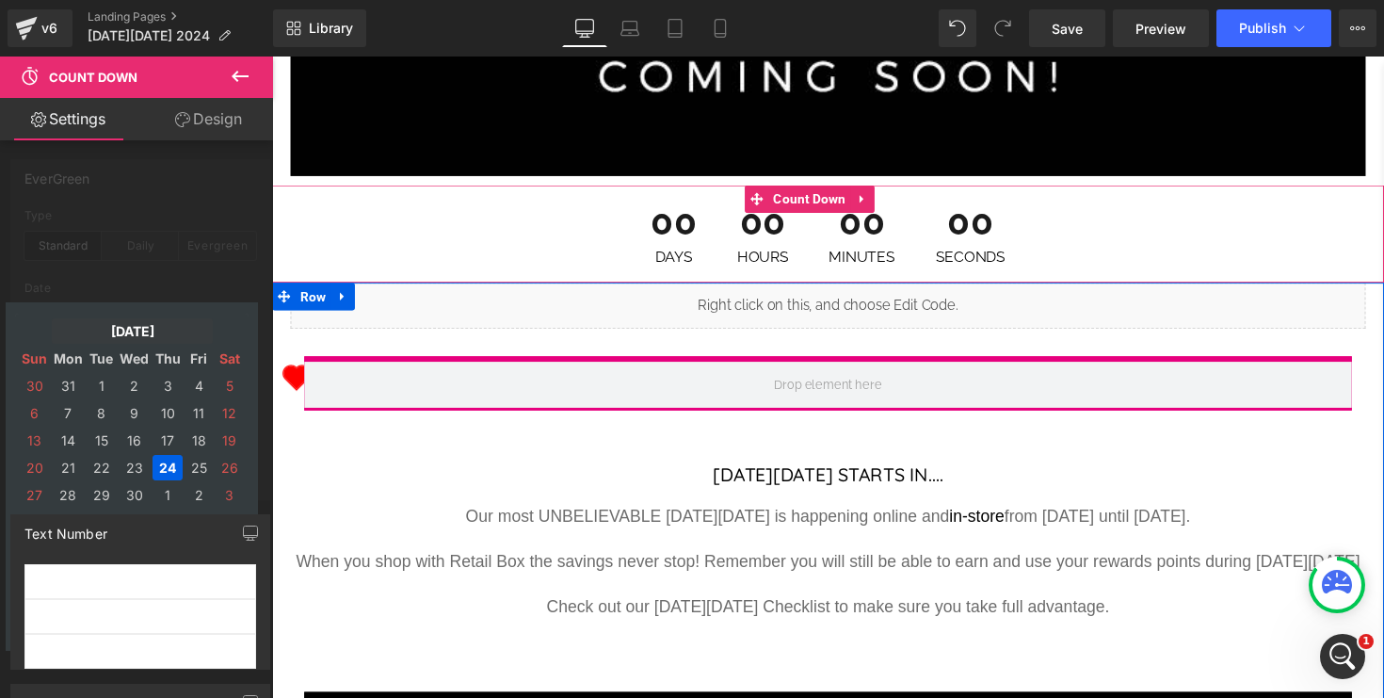
click at [152, 331] on td "[DATE]" at bounding box center [132, 330] width 161 height 25
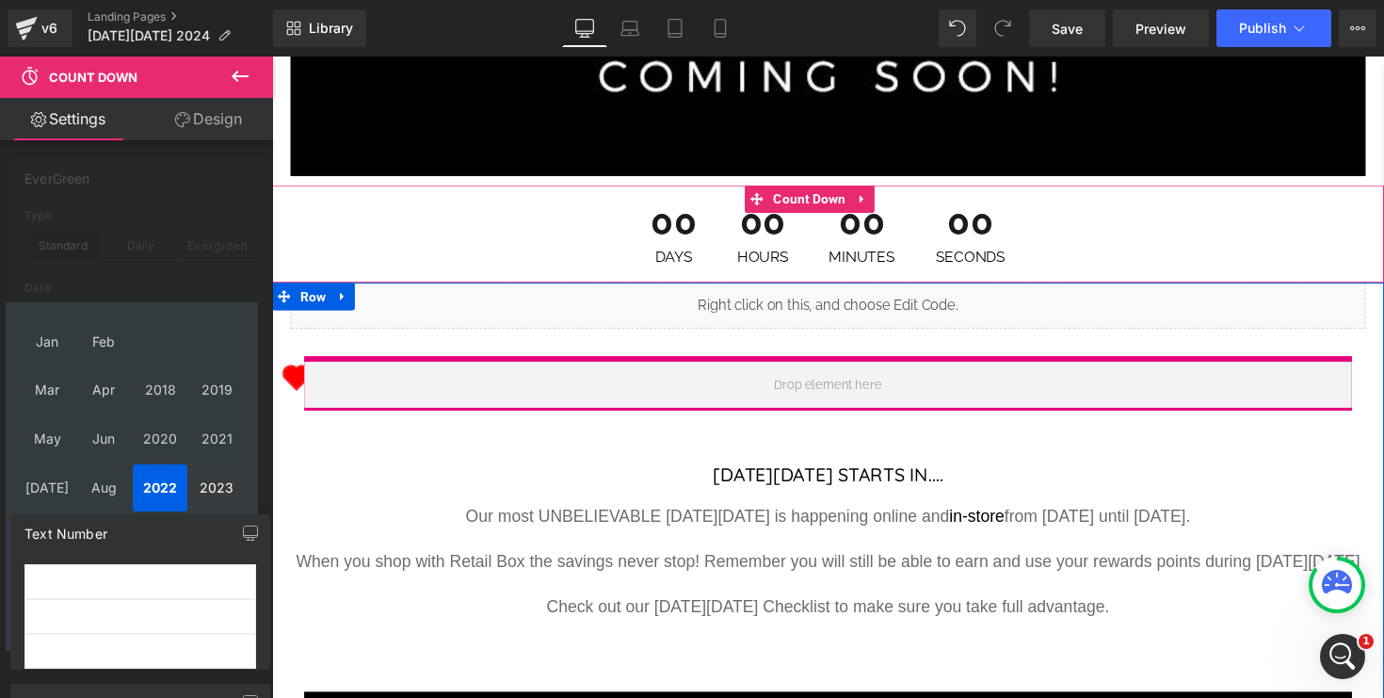
click at [217, 491] on td "2023" at bounding box center [216, 487] width 55 height 47
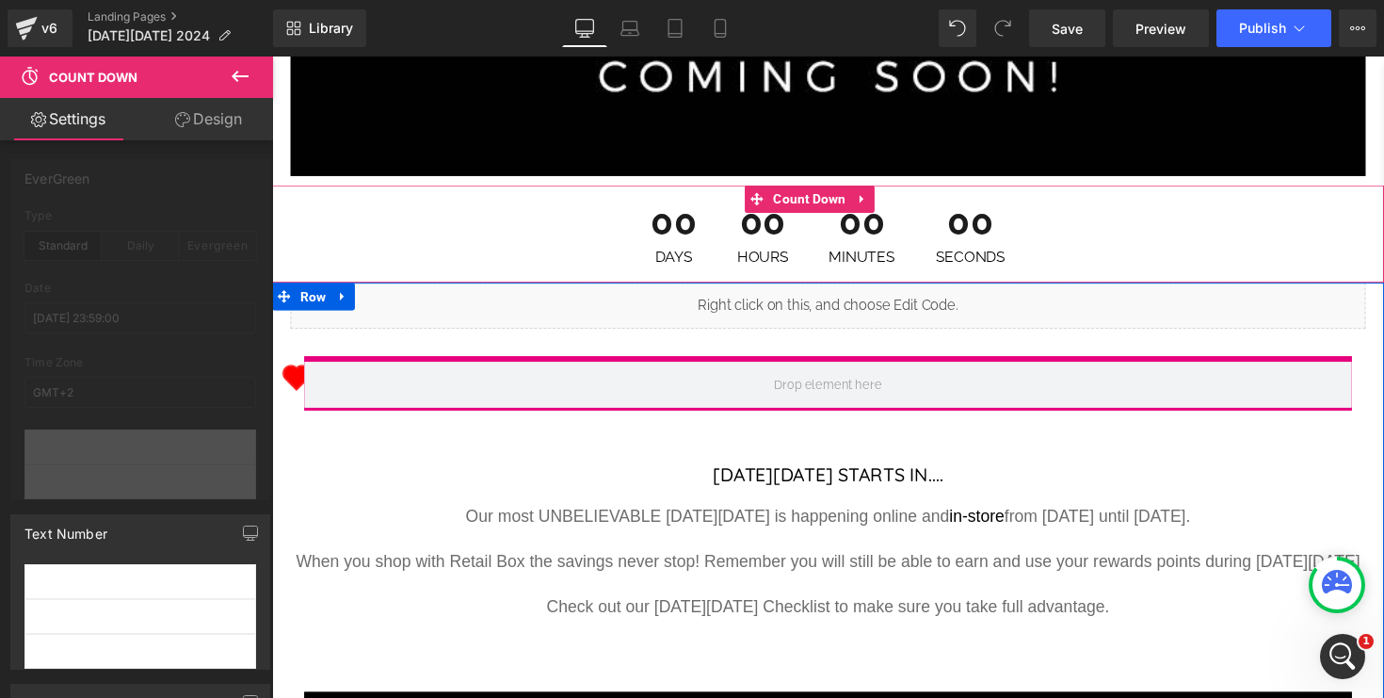
click at [196, 260] on div at bounding box center [136, 381] width 273 height 651
click at [177, 308] on div at bounding box center [136, 381] width 273 height 651
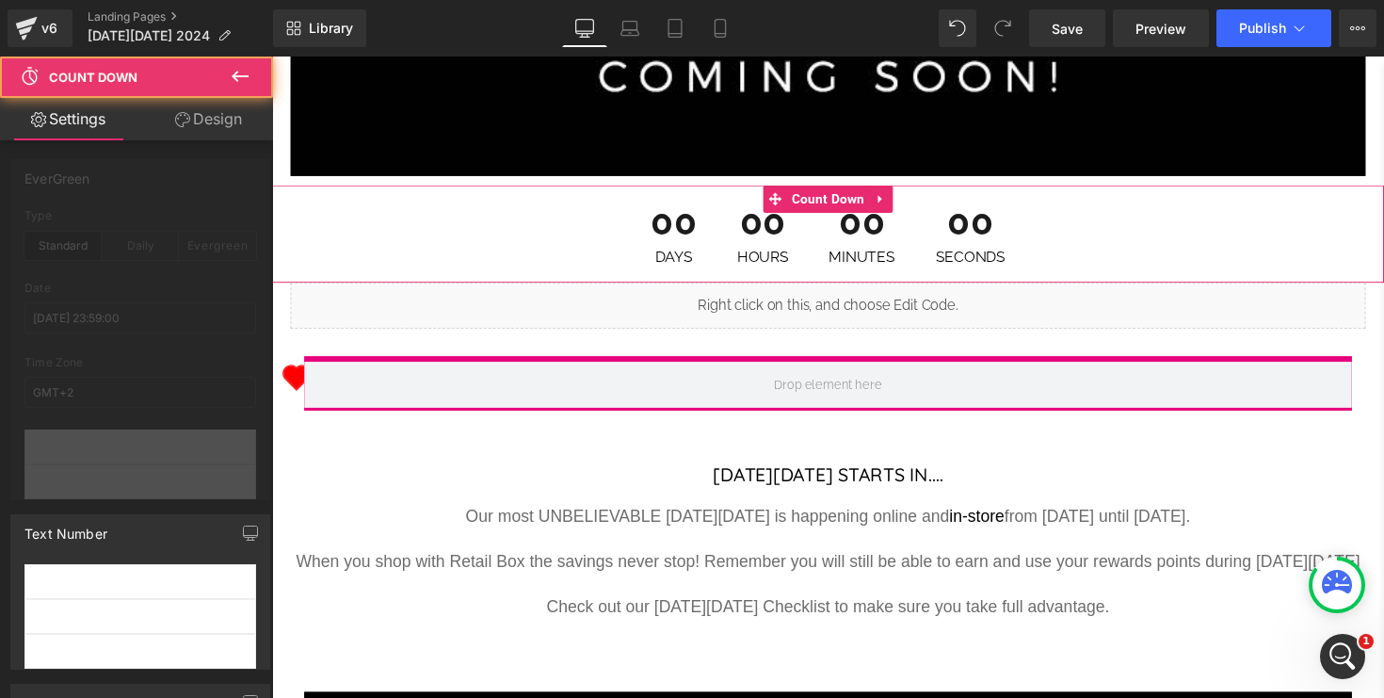
click at [641, 226] on div "00 Days 00 Hours 00 Minutes 00 Seconds" at bounding box center [841, 238] width 1139 height 100
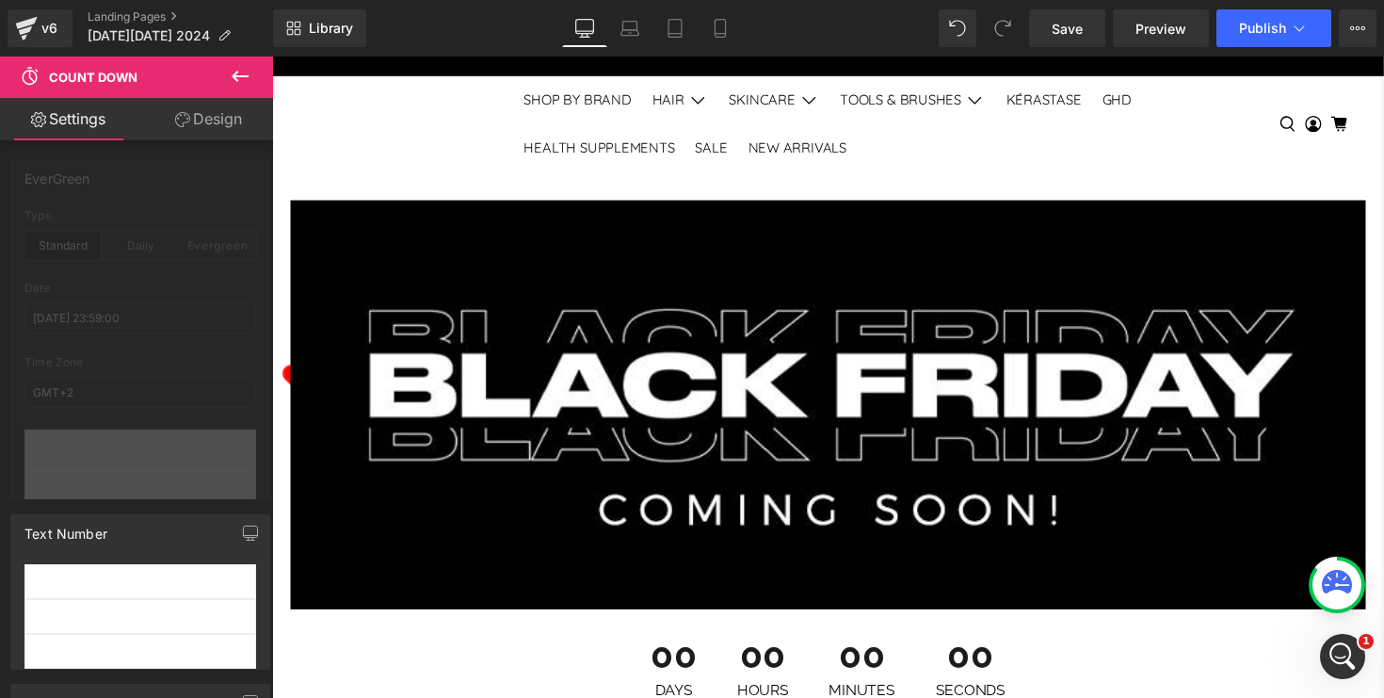
scroll to position [0, 0]
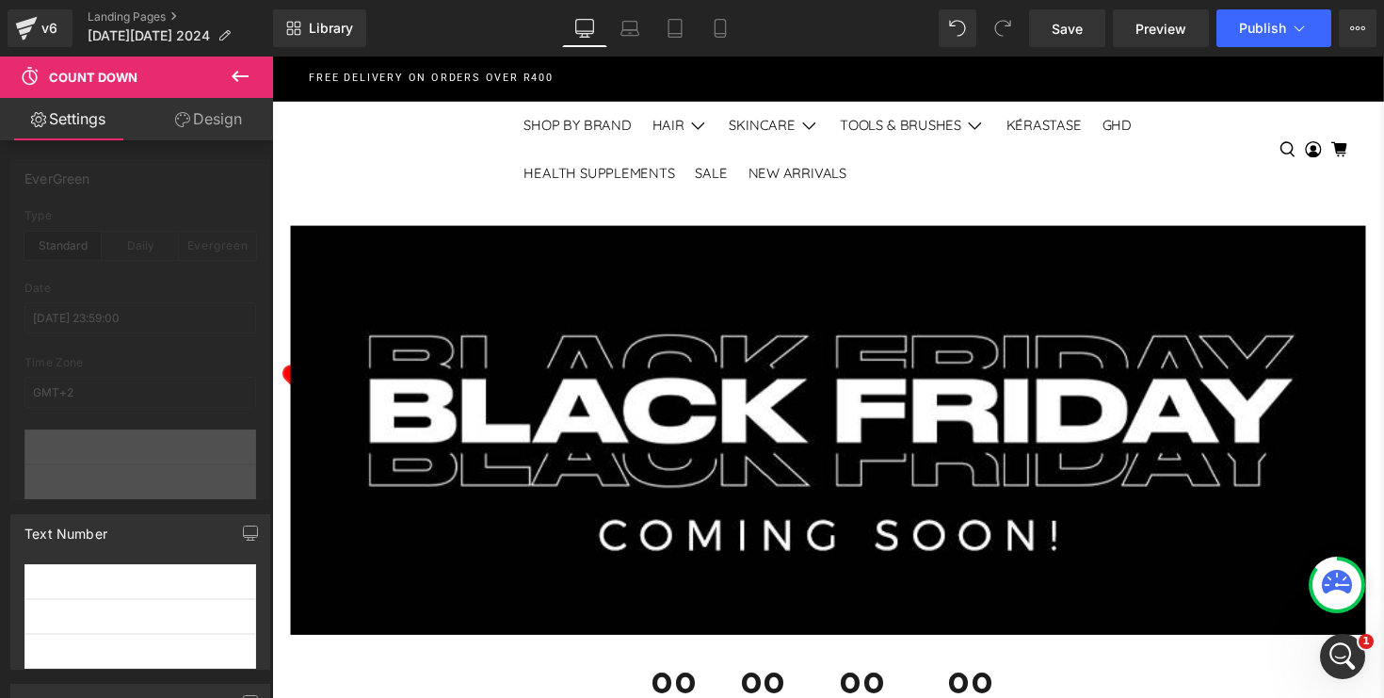
click at [234, 82] on icon at bounding box center [240, 76] width 23 height 23
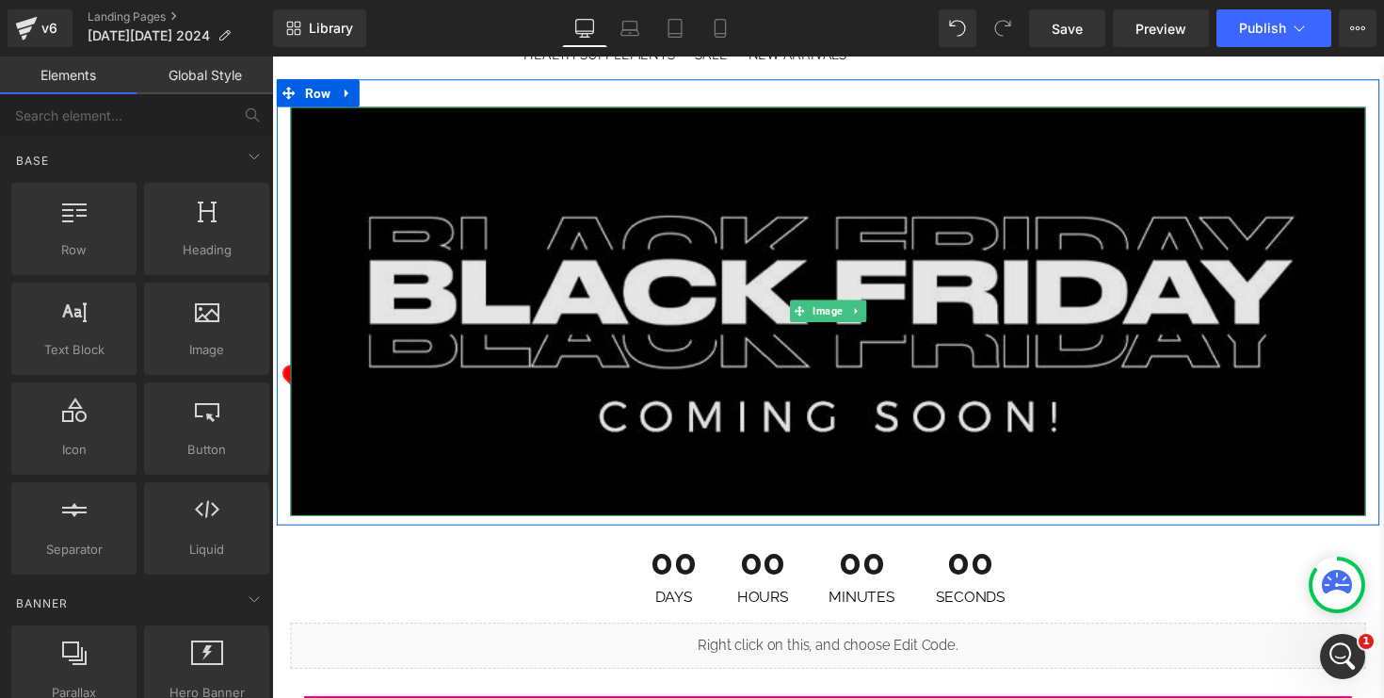
scroll to position [235, 0]
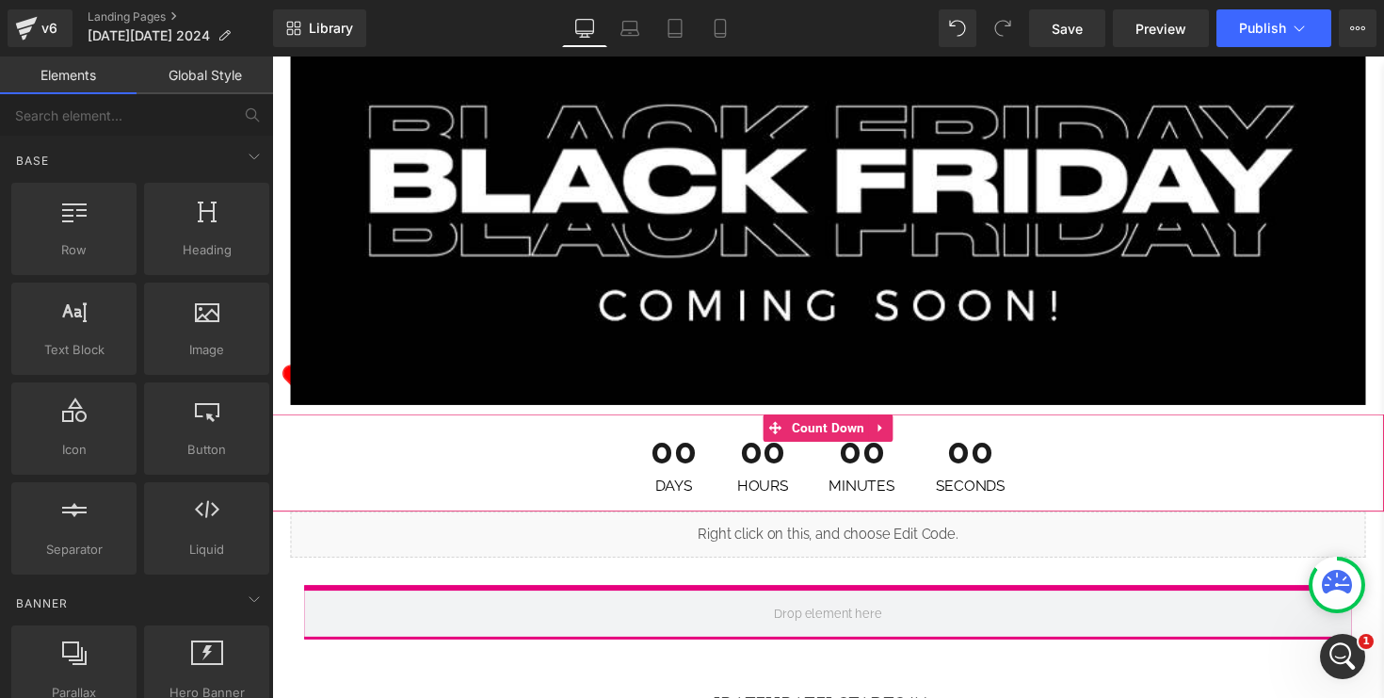
click at [751, 484] on span "00" at bounding box center [774, 465] width 53 height 47
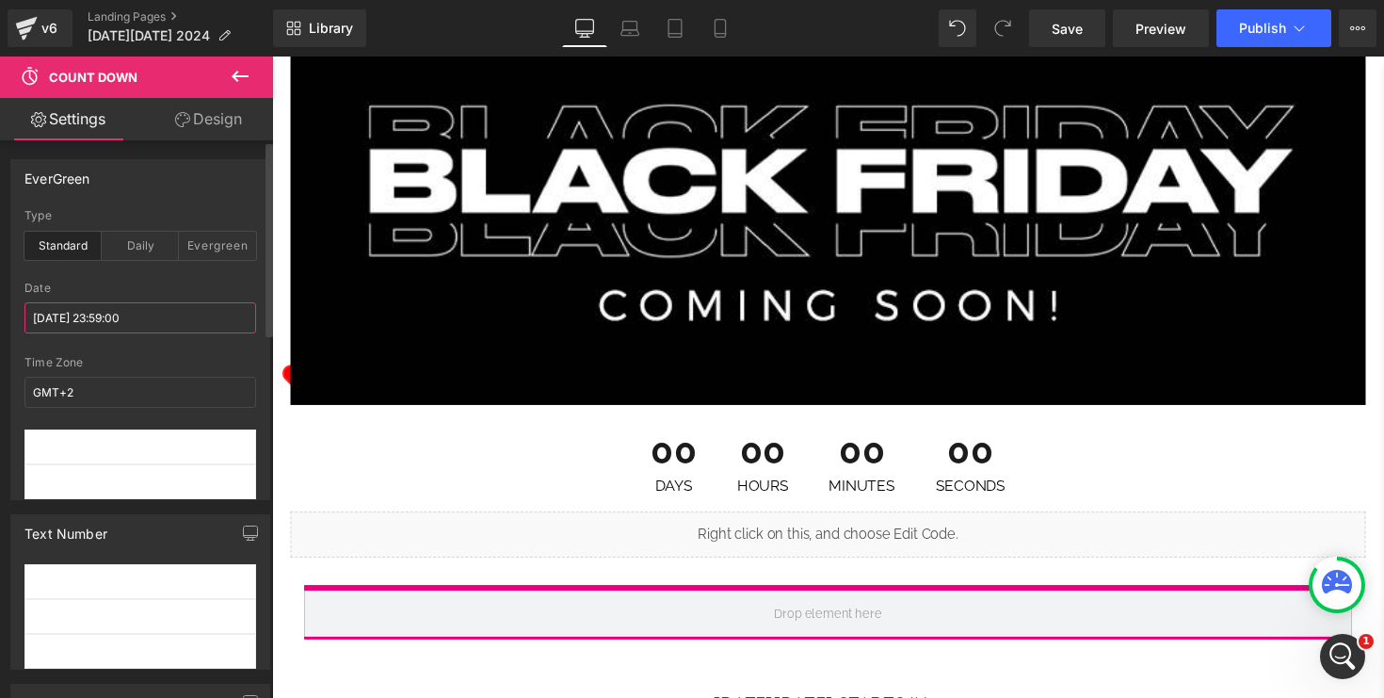
click at [150, 317] on input "[DATE] 23:59:00" at bounding box center [140, 317] width 232 height 31
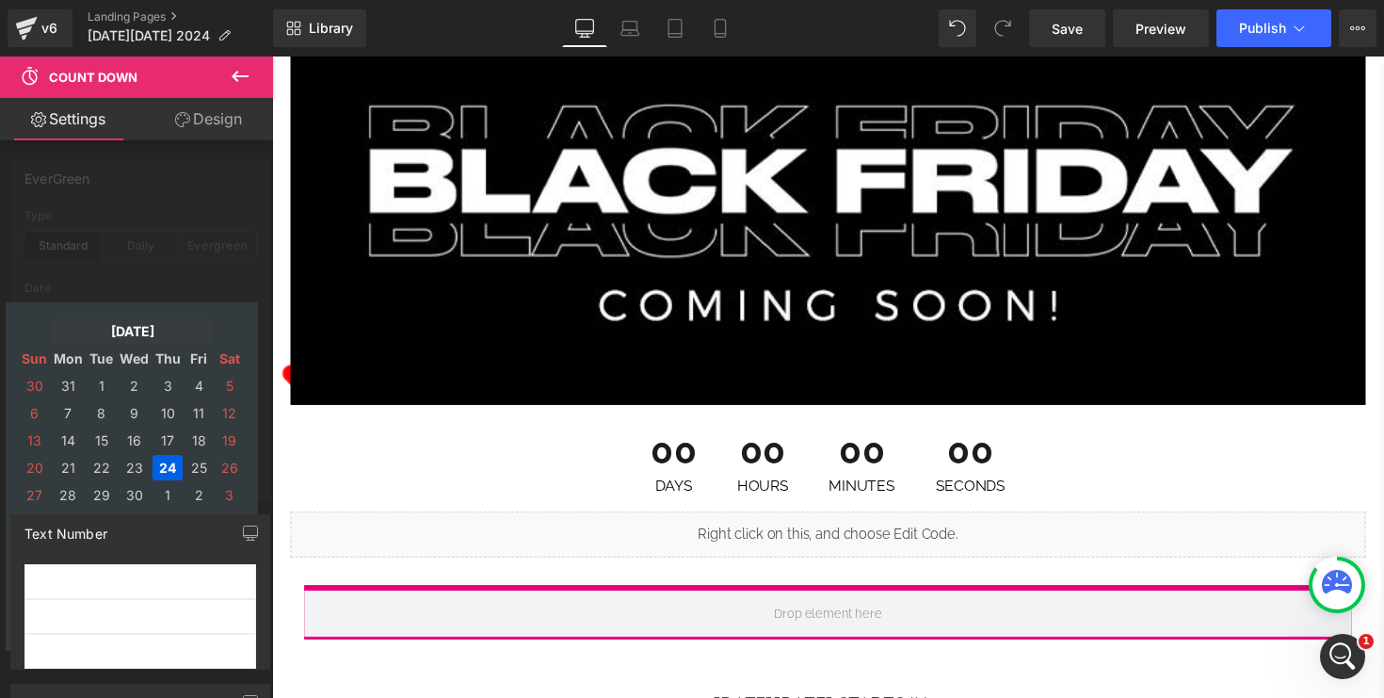
click at [154, 328] on td "[DATE]" at bounding box center [132, 330] width 161 height 25
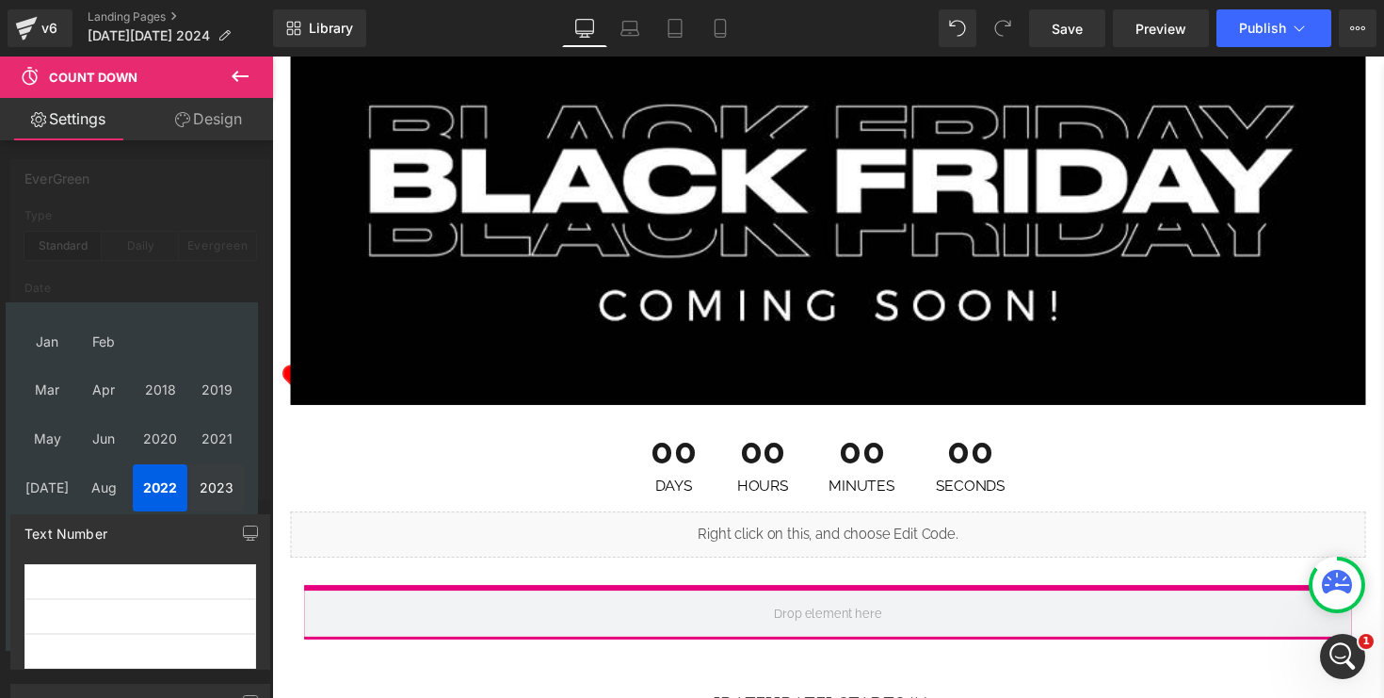
click at [218, 484] on td "2023" at bounding box center [216, 487] width 55 height 47
click at [111, 340] on td "Feb" at bounding box center [103, 341] width 55 height 47
click at [184, 293] on div at bounding box center [136, 381] width 273 height 651
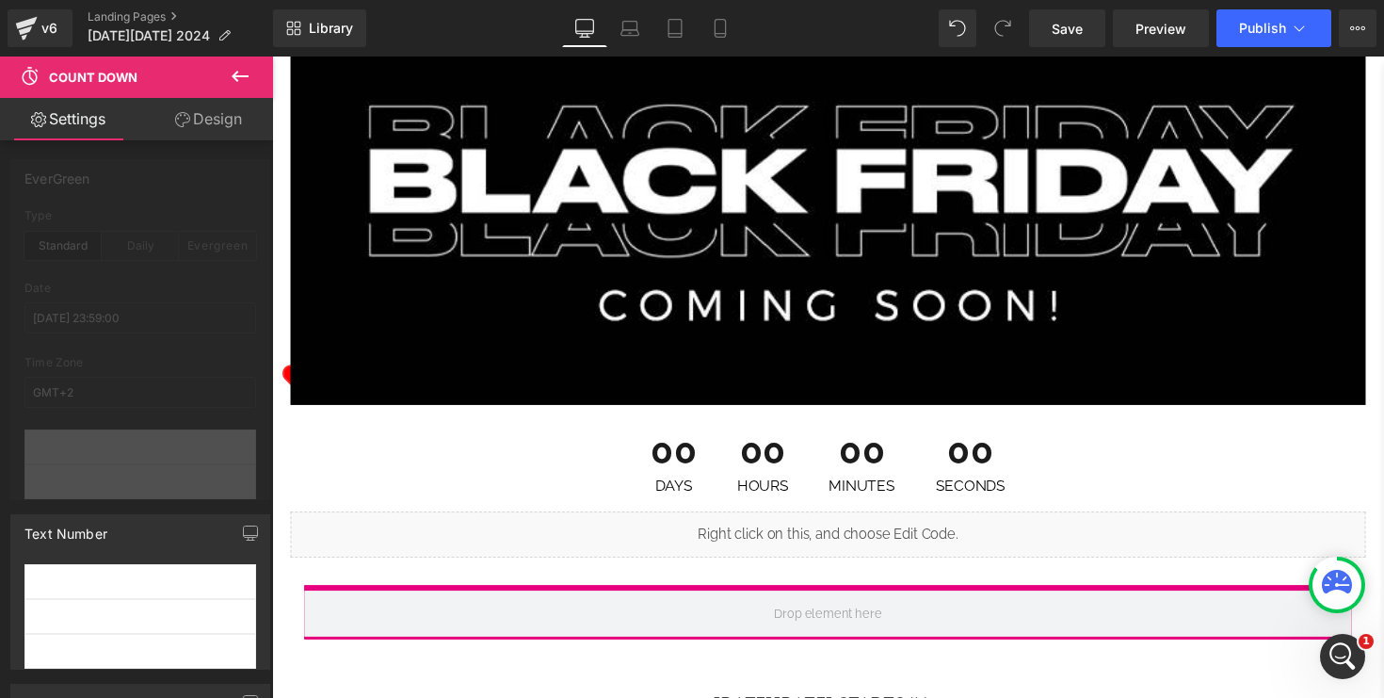
click at [176, 320] on div at bounding box center [136, 381] width 273 height 651
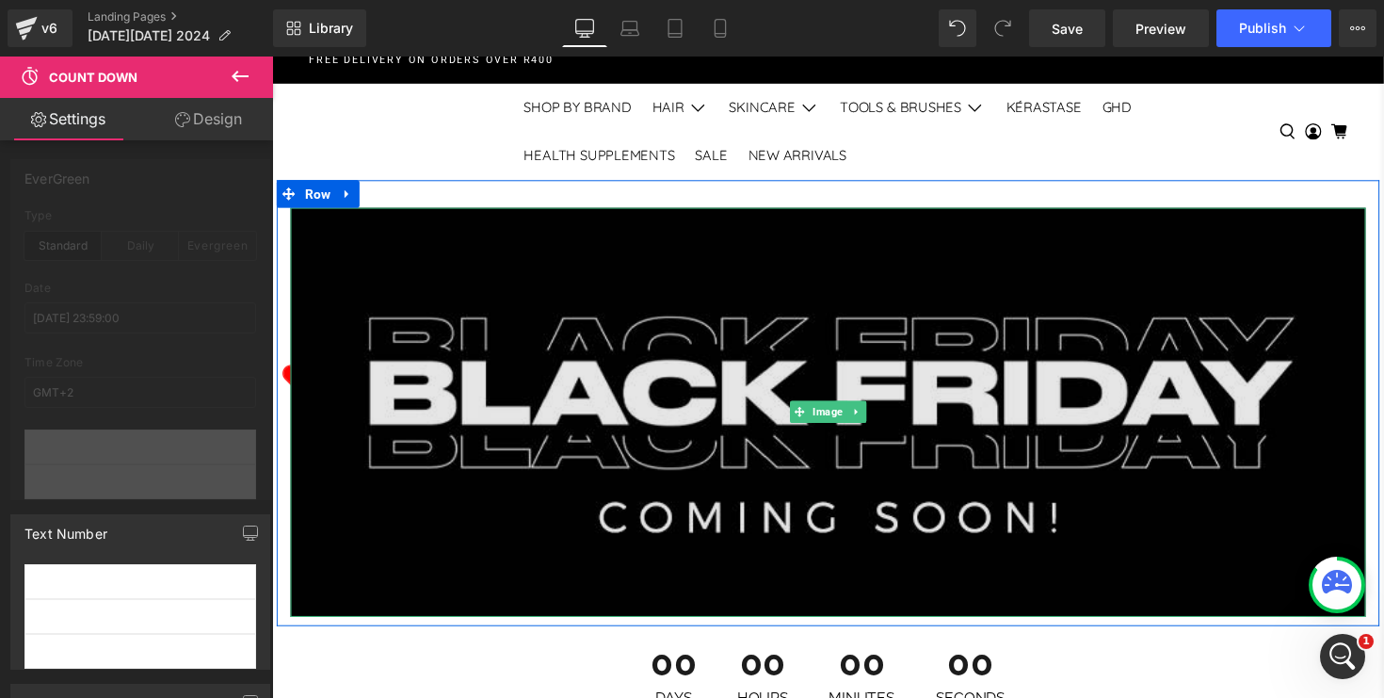
scroll to position [0, 0]
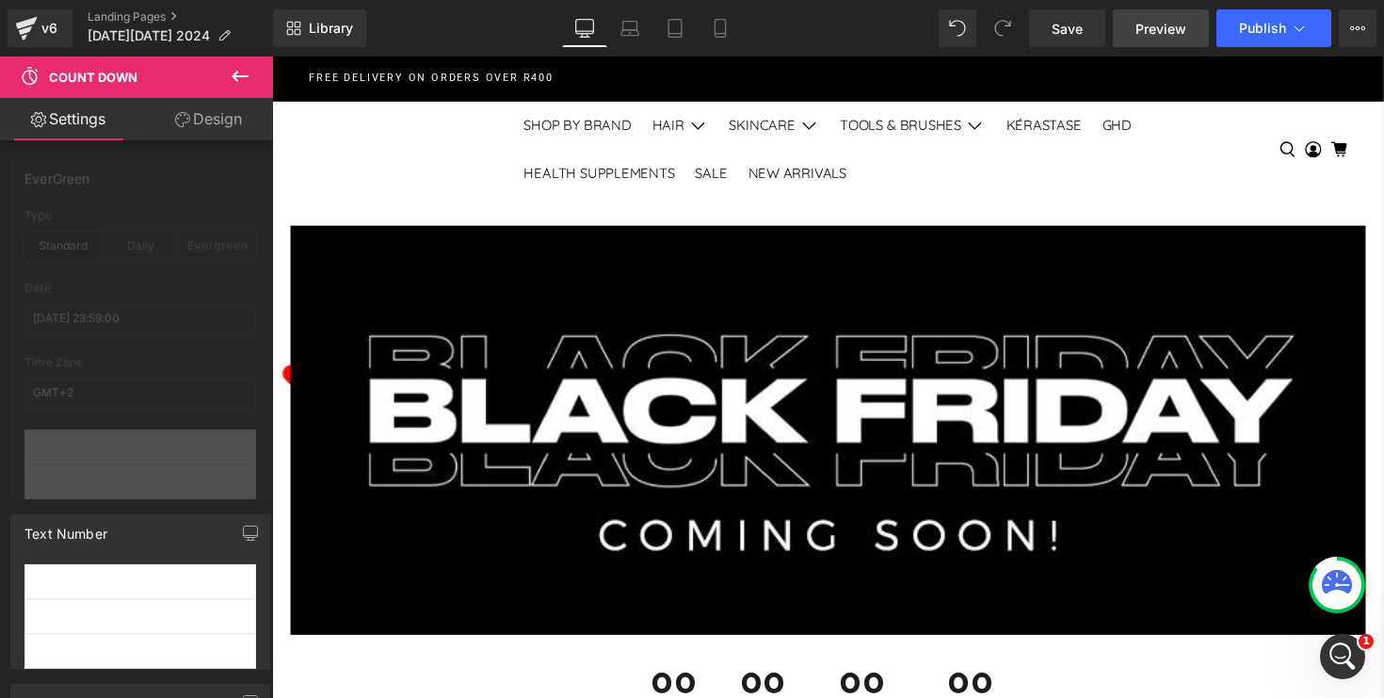
click at [1171, 34] on span "Preview" at bounding box center [1160, 29] width 51 height 20
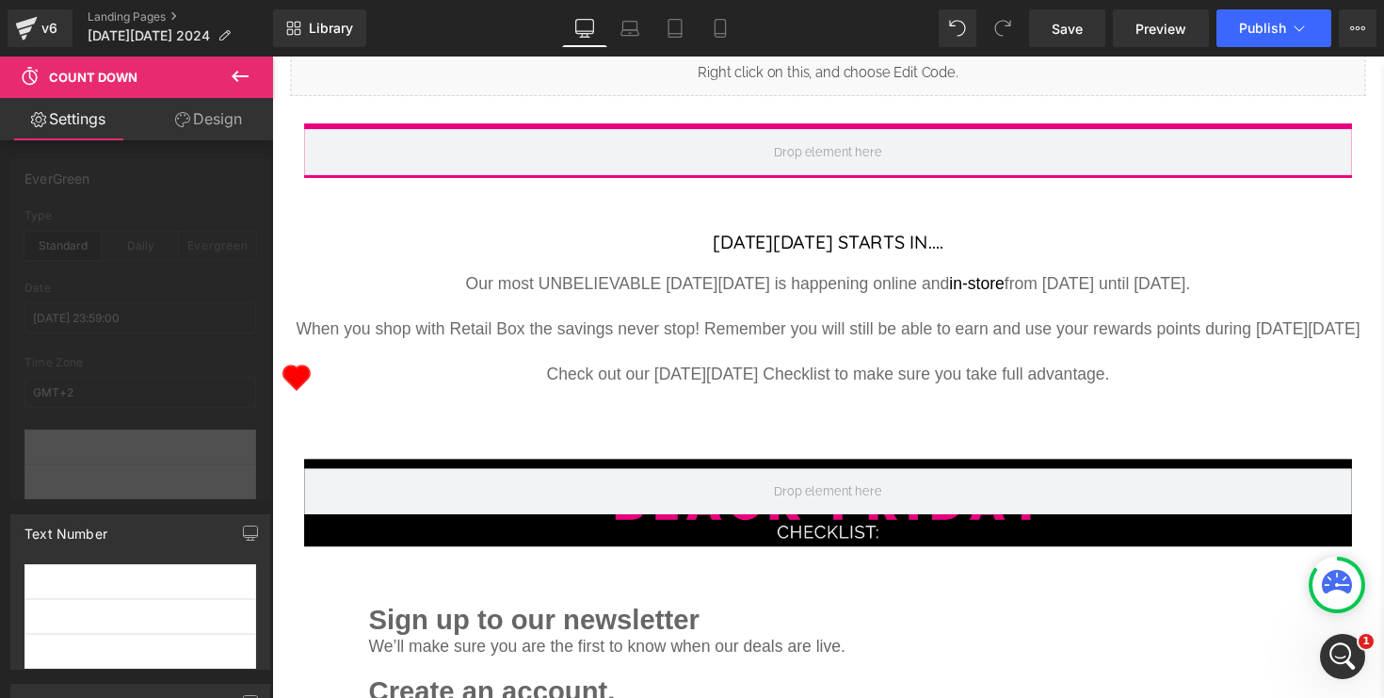
scroll to position [712, 0]
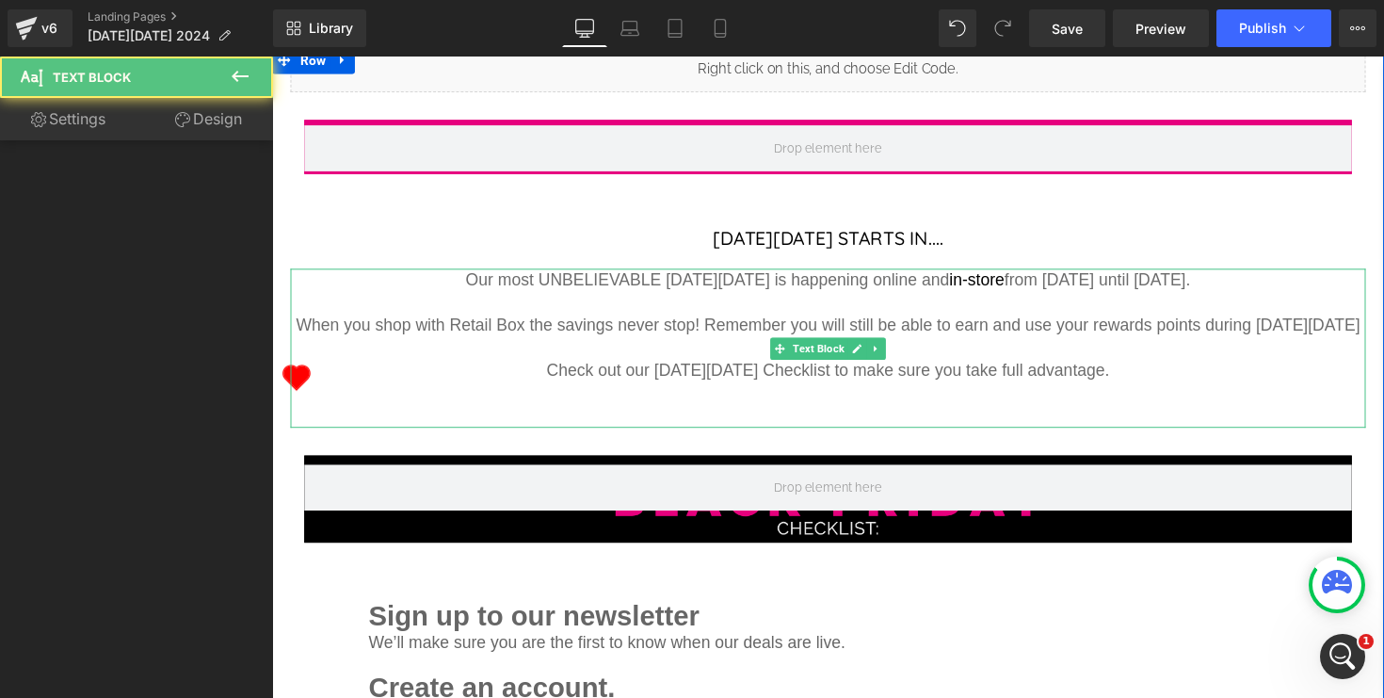
click at [1076, 287] on span "Our most UNBELIEVABLE [DATE][DATE] is happening online and in-store from [DATE]…" at bounding box center [842, 285] width 743 height 19
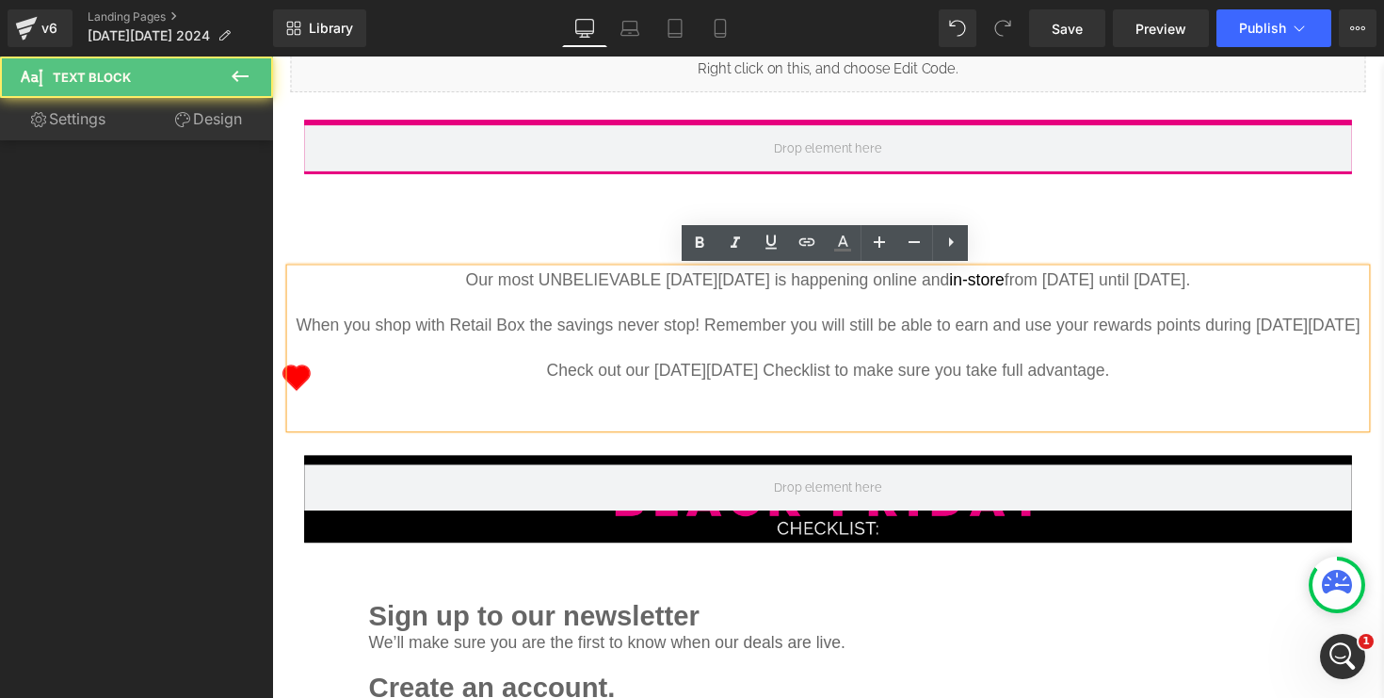
click at [1026, 283] on span "Our most UNBELIEVABLE [DATE][DATE] is happening online and in-store from [DATE]…" at bounding box center [842, 285] width 743 height 19
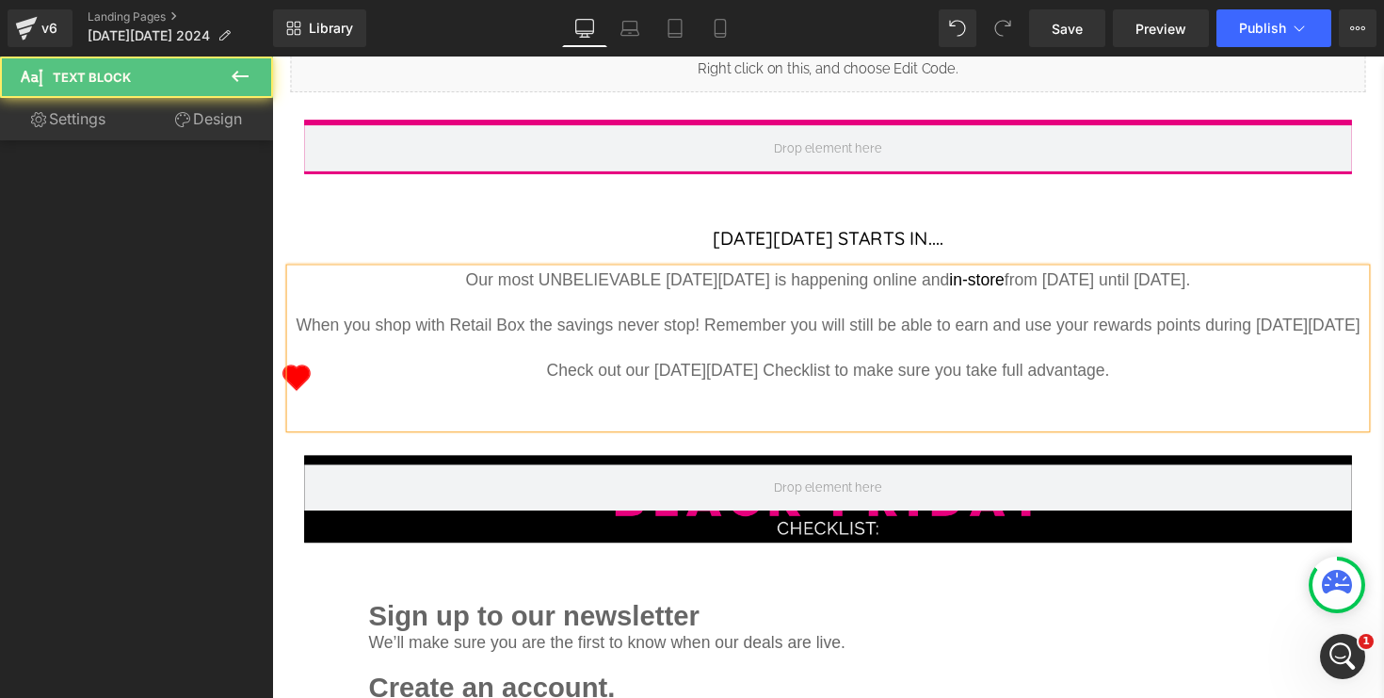
drag, startPoint x: 1154, startPoint y: 285, endPoint x: 1263, endPoint y: 289, distance: 109.3
click at [1263, 289] on p "Our most UNBELIEVABLE [DATE][DATE] is happening online and in-store from [DATE]…" at bounding box center [841, 286] width 1101 height 24
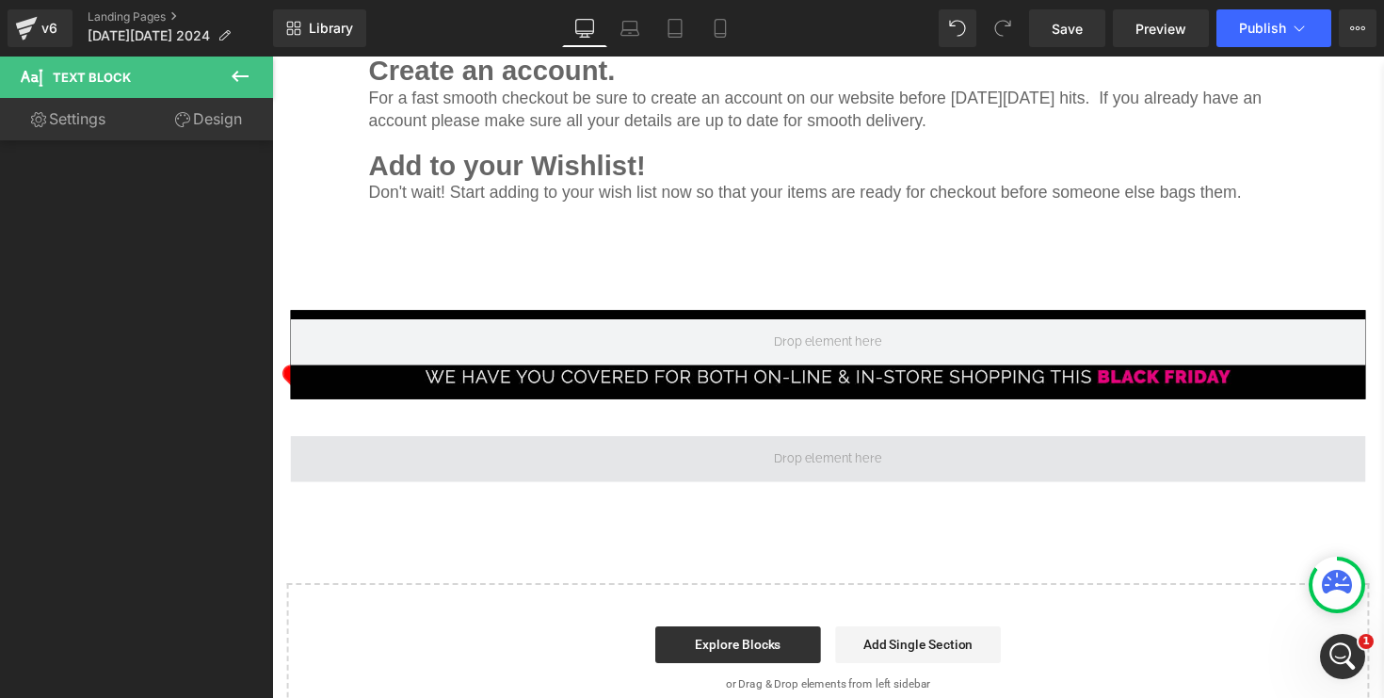
scroll to position [1367, 0]
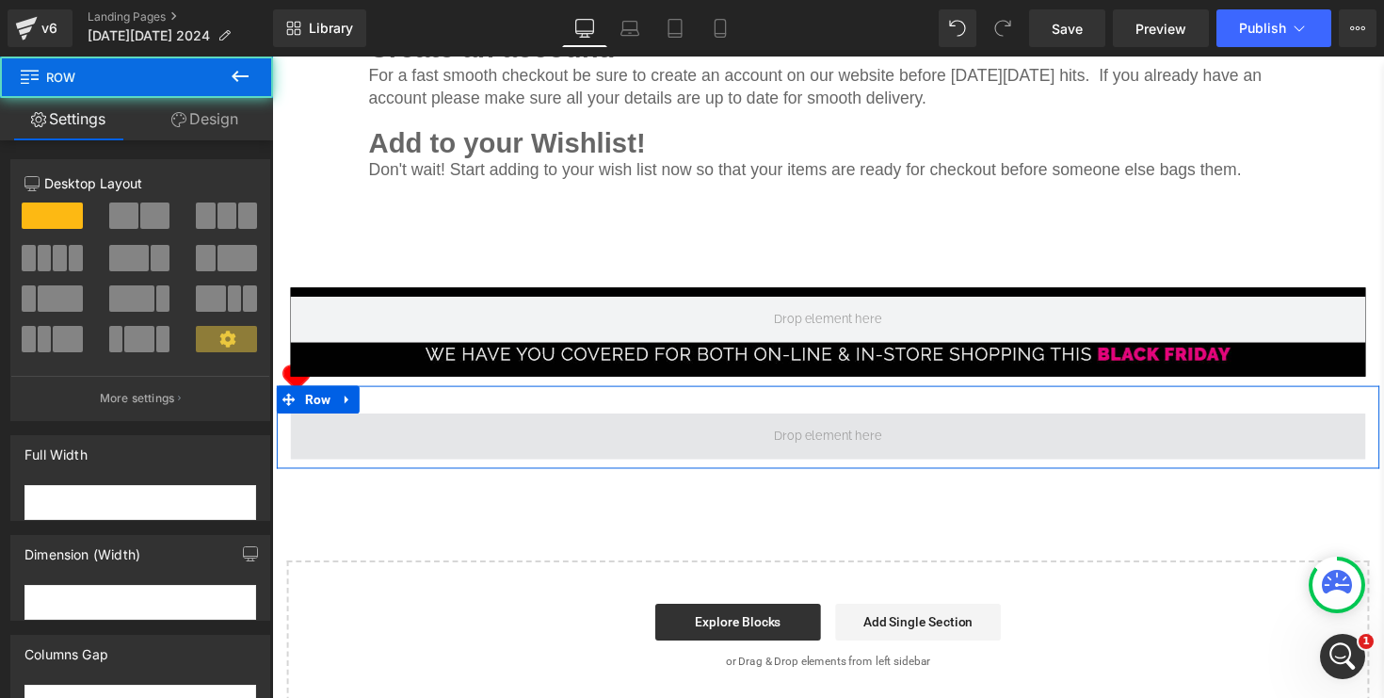
click at [993, 463] on span at bounding box center [841, 445] width 1101 height 47
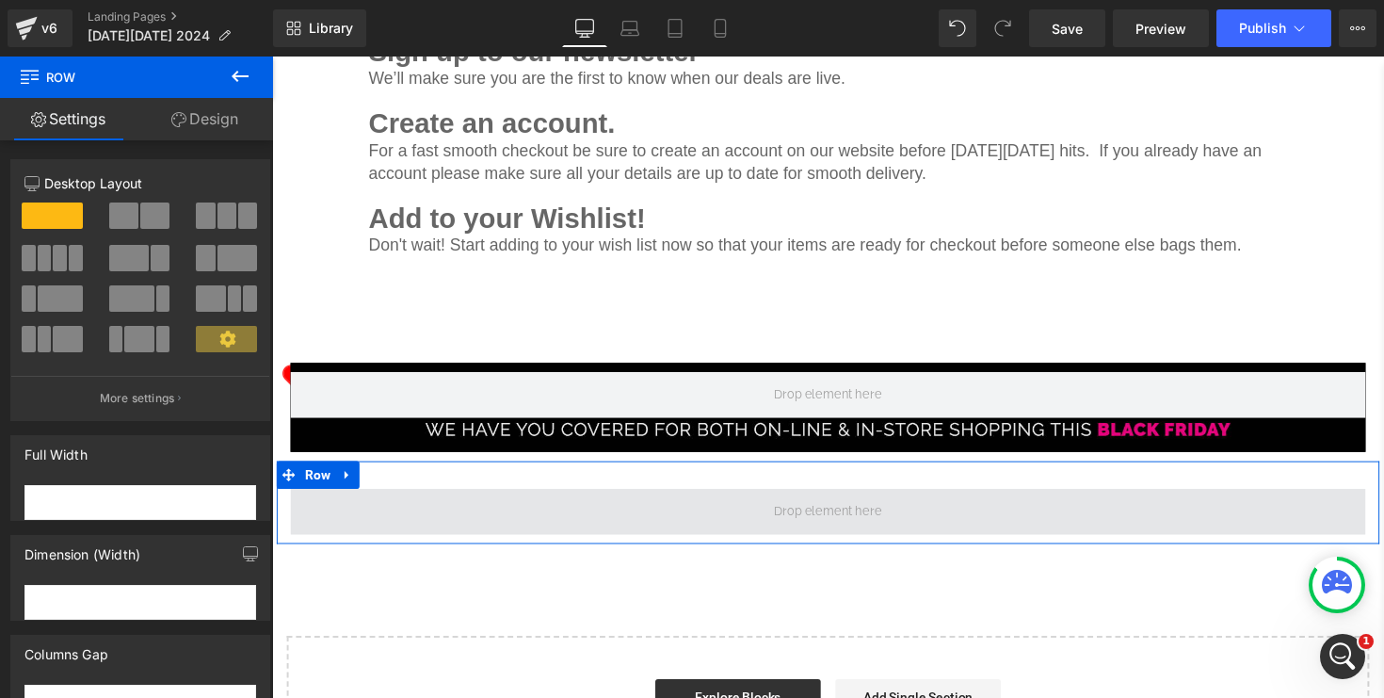
scroll to position [1180, 0]
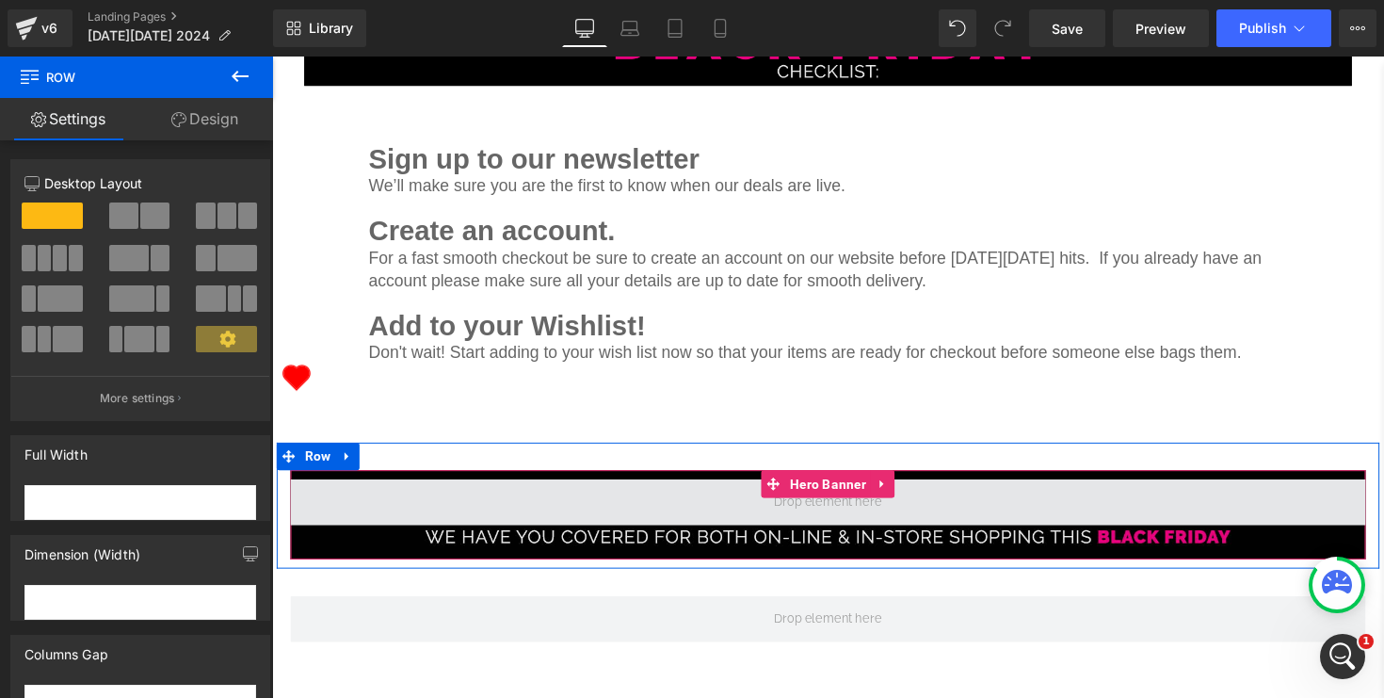
click at [978, 503] on span at bounding box center [841, 513] width 1101 height 47
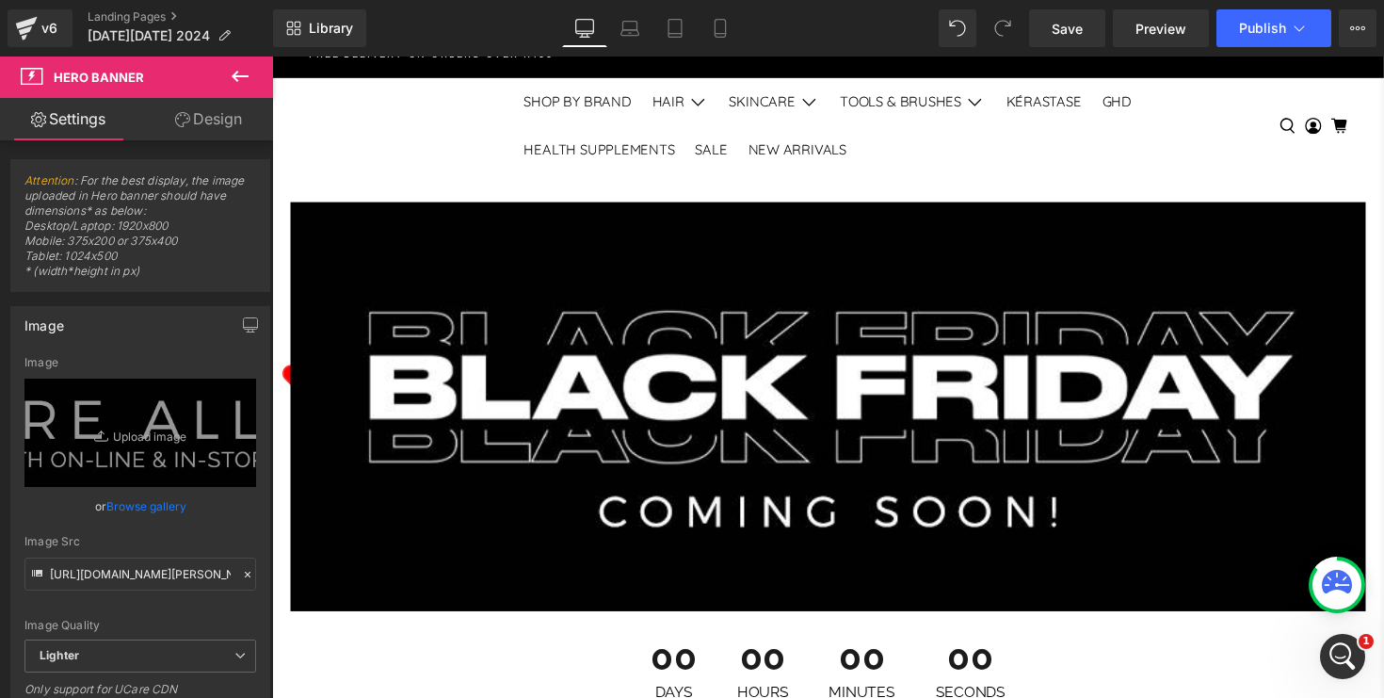
scroll to position [0, 0]
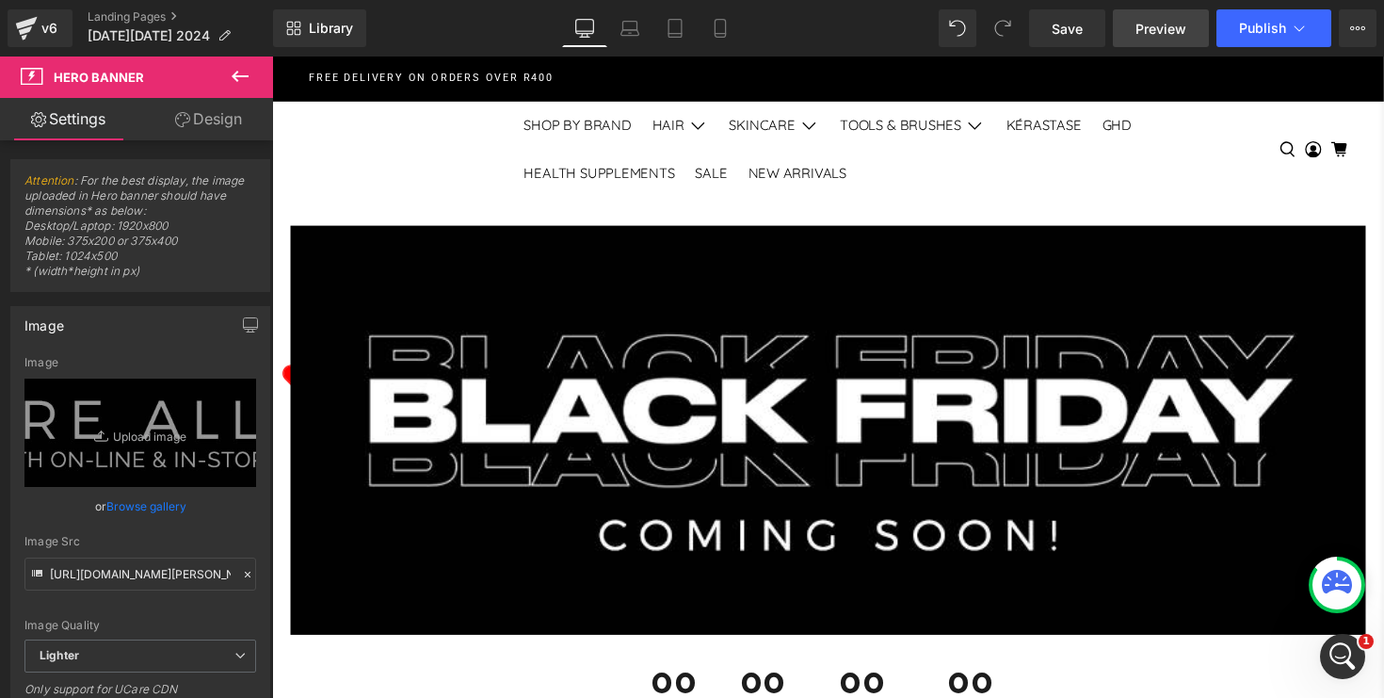
click at [1167, 34] on span "Preview" at bounding box center [1160, 29] width 51 height 20
click at [1071, 34] on span "Save" at bounding box center [1067, 29] width 31 height 20
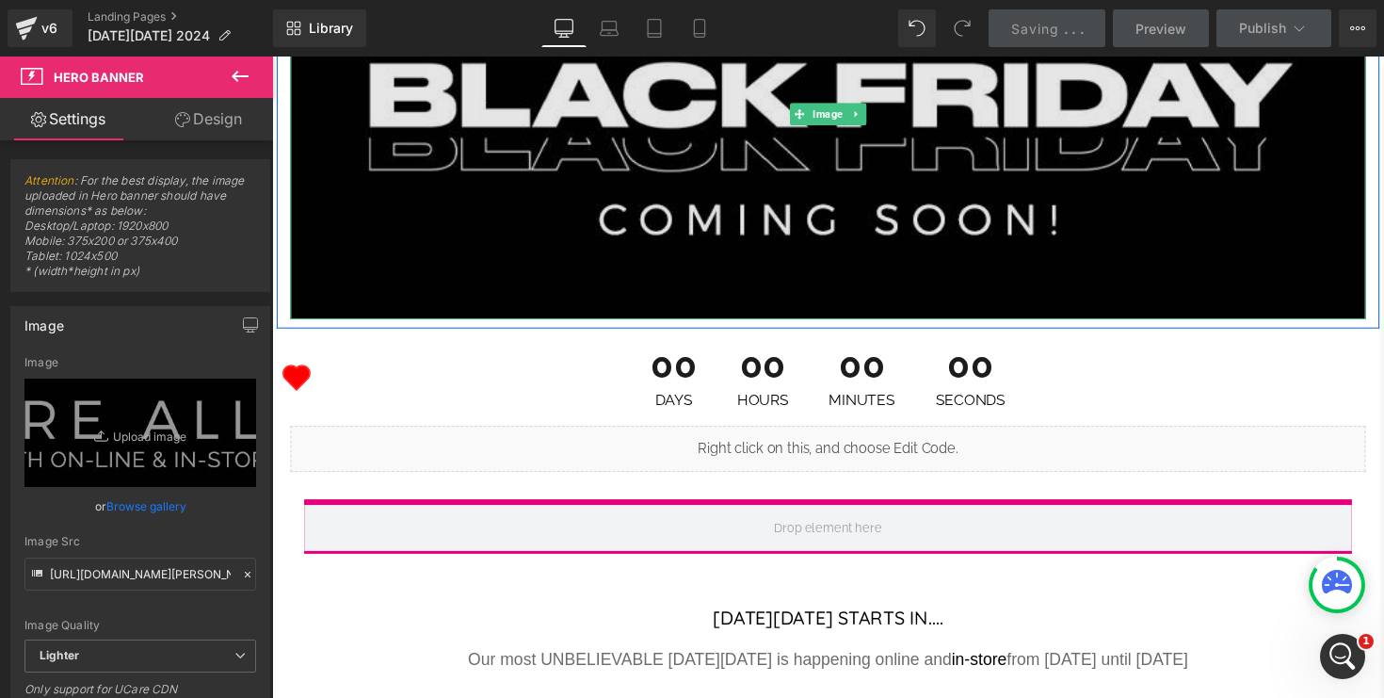
scroll to position [325, 0]
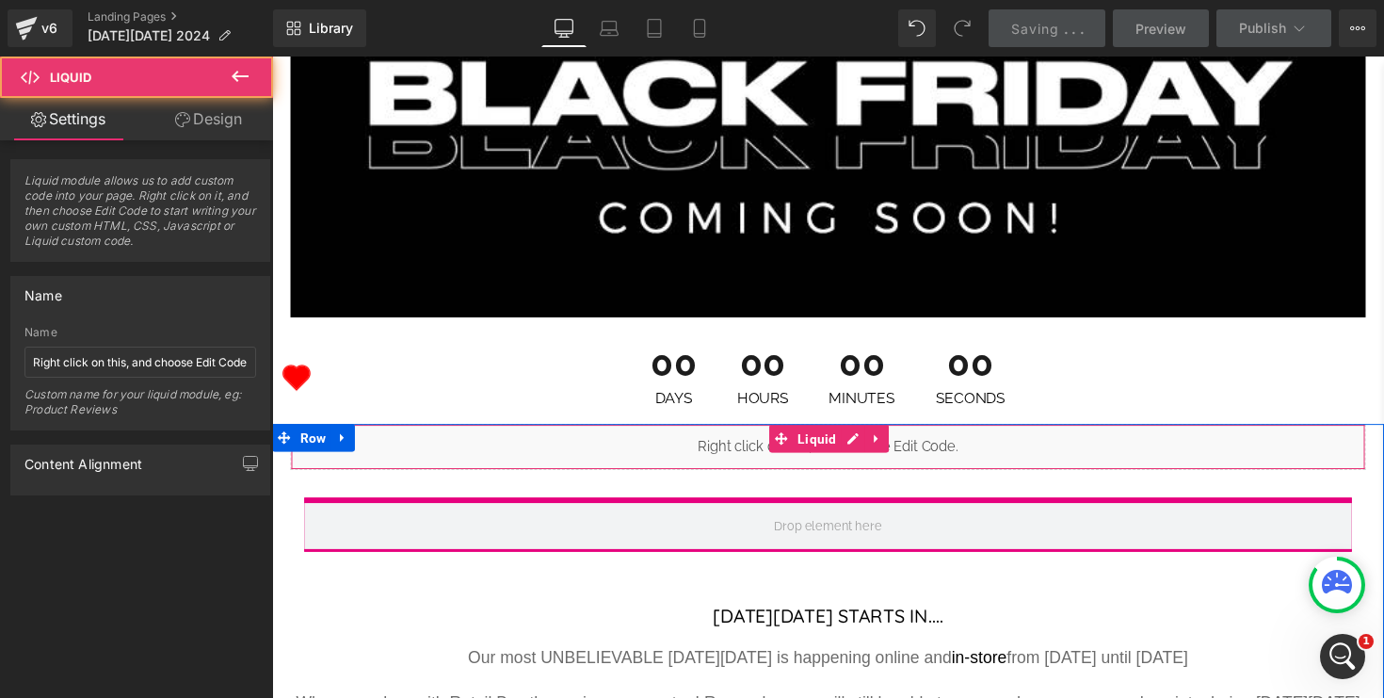
click at [956, 463] on div "Liquid" at bounding box center [841, 456] width 1101 height 47
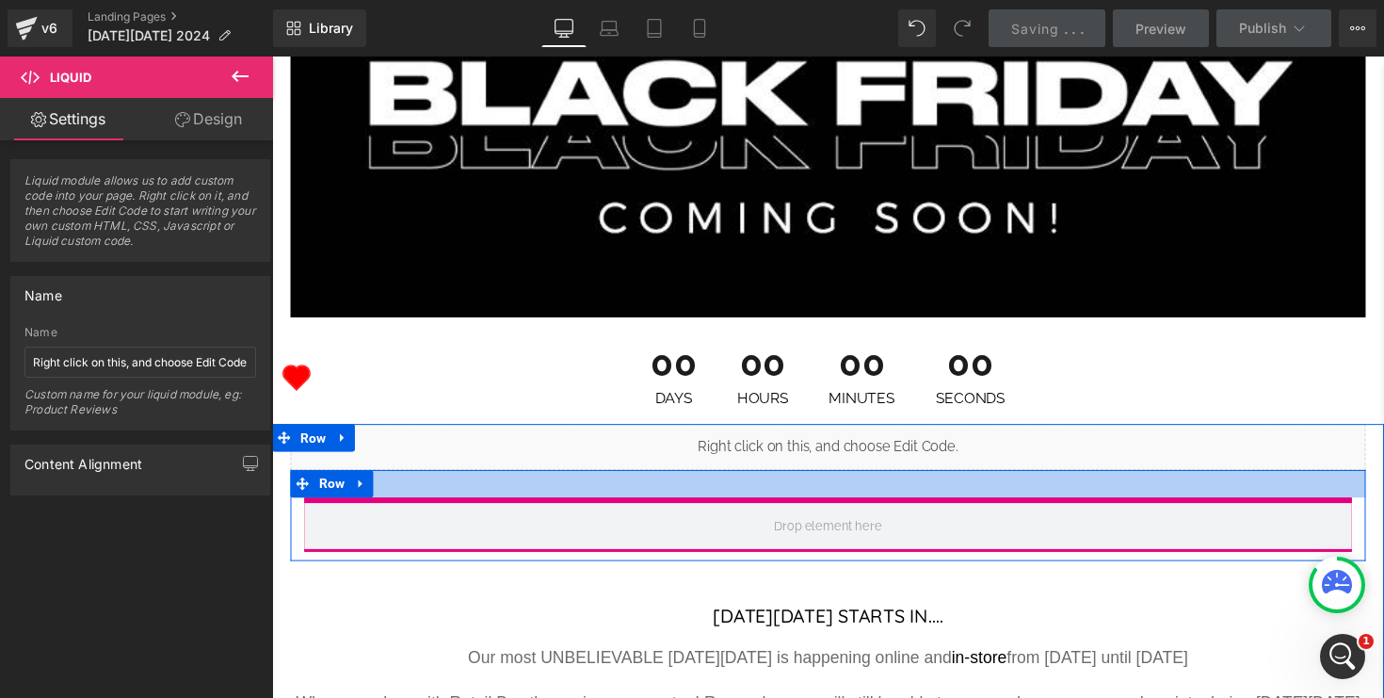
scroll to position [0, 0]
